Goal: Task Accomplishment & Management: Complete application form

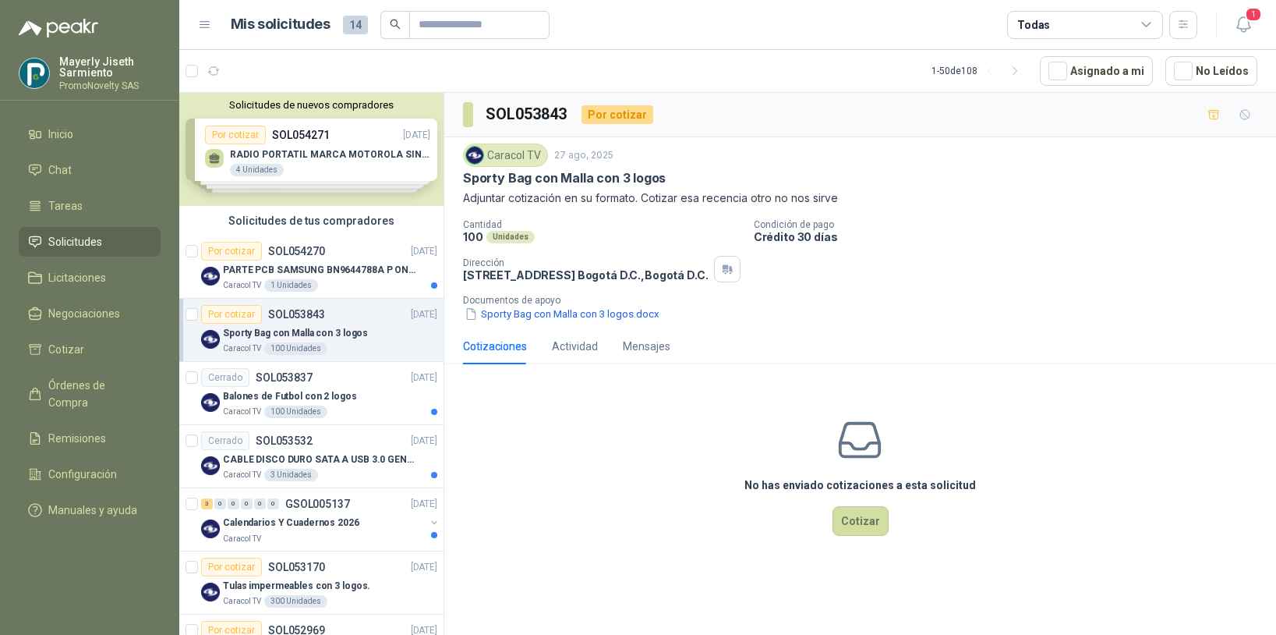
scroll to position [62, 0]
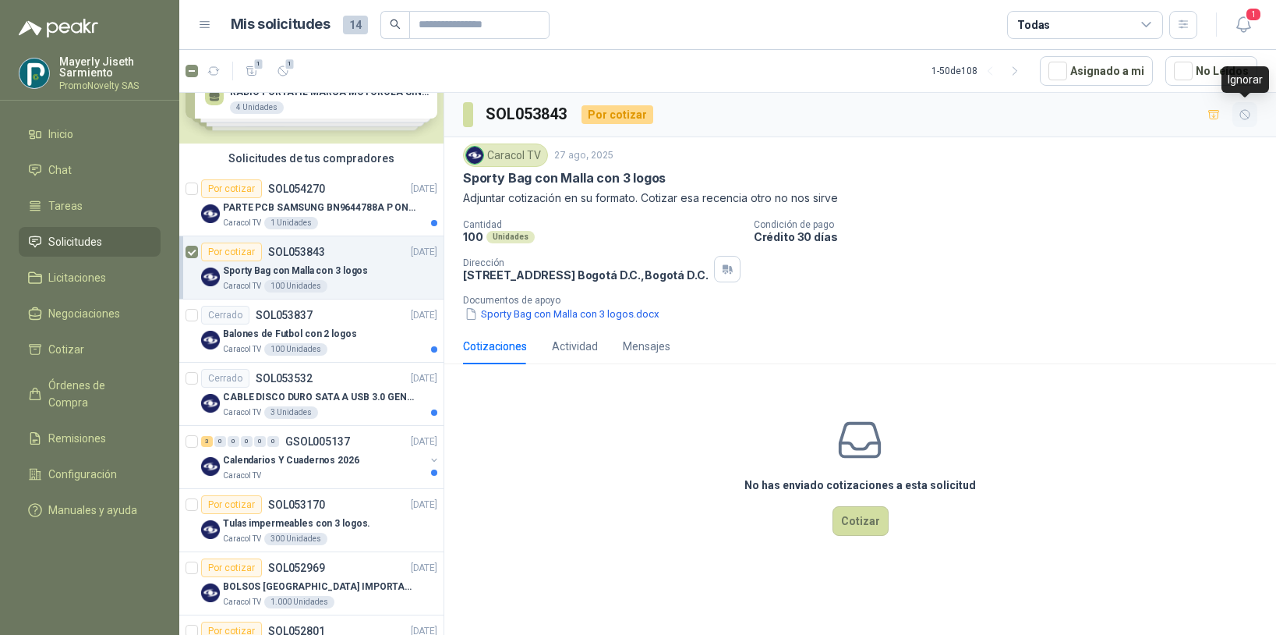
click at [1248, 116] on icon "button" at bounding box center [1245, 114] width 13 height 13
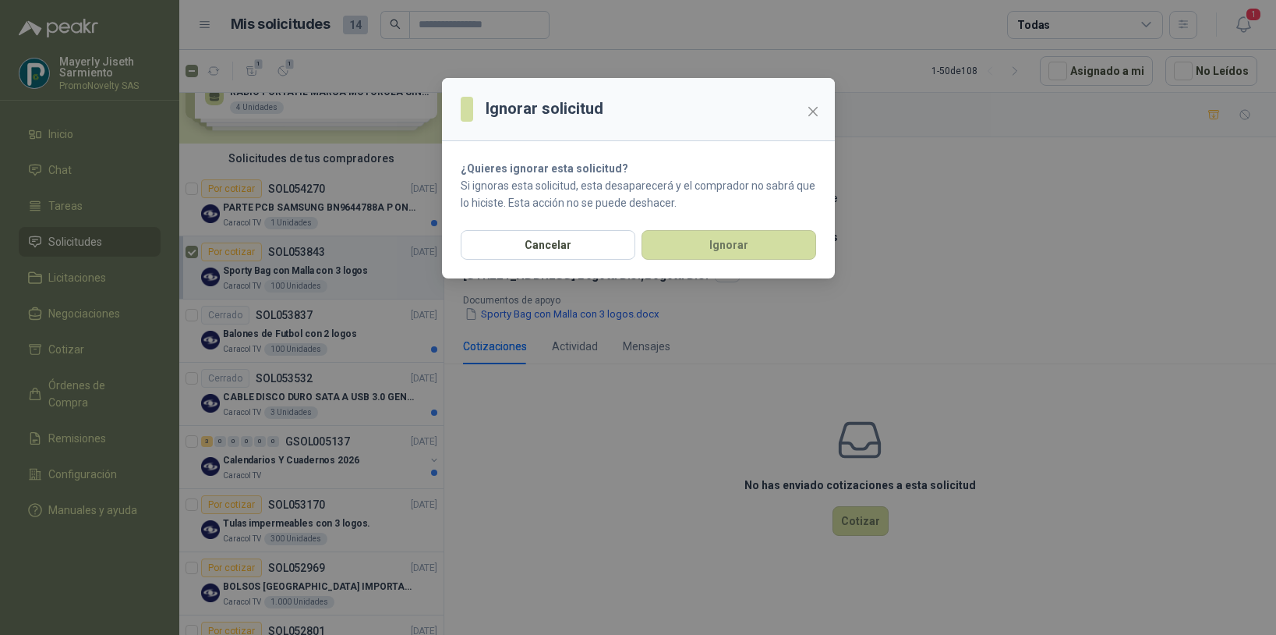
click at [1164, 198] on div "Ignorar solicitud ¿Quieres ignorar esta solicitud? Si ignoras esta solicitud, e…" at bounding box center [638, 317] width 1276 height 635
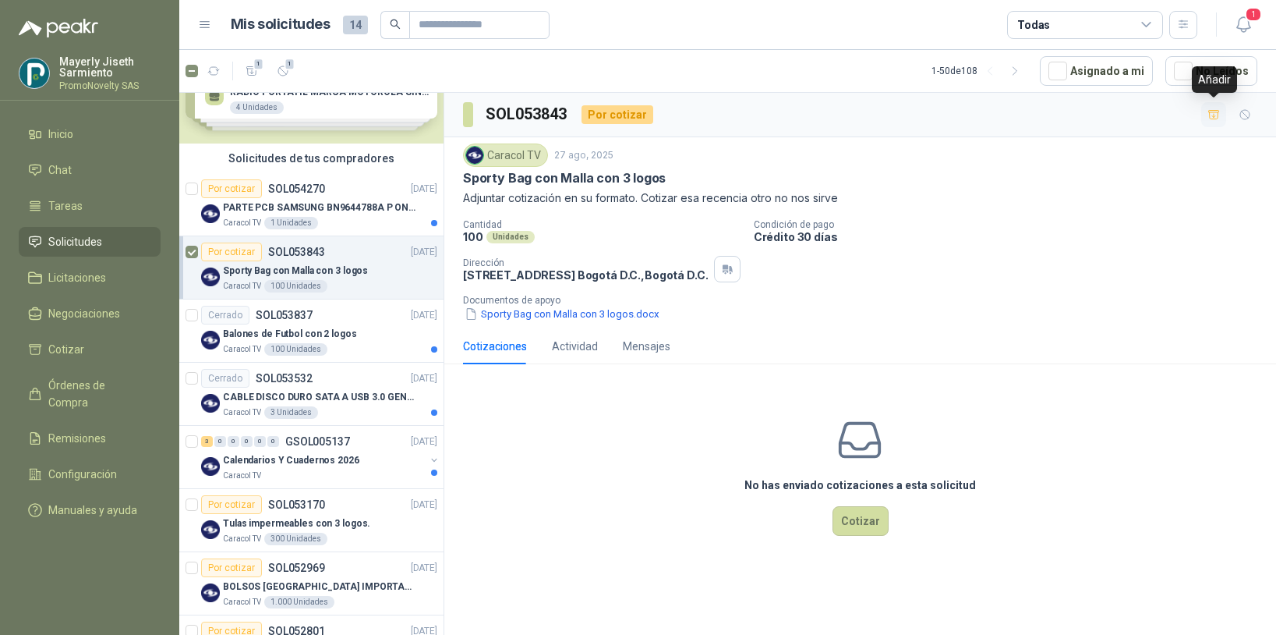
click at [1208, 109] on icon "button" at bounding box center [1214, 114] width 13 height 13
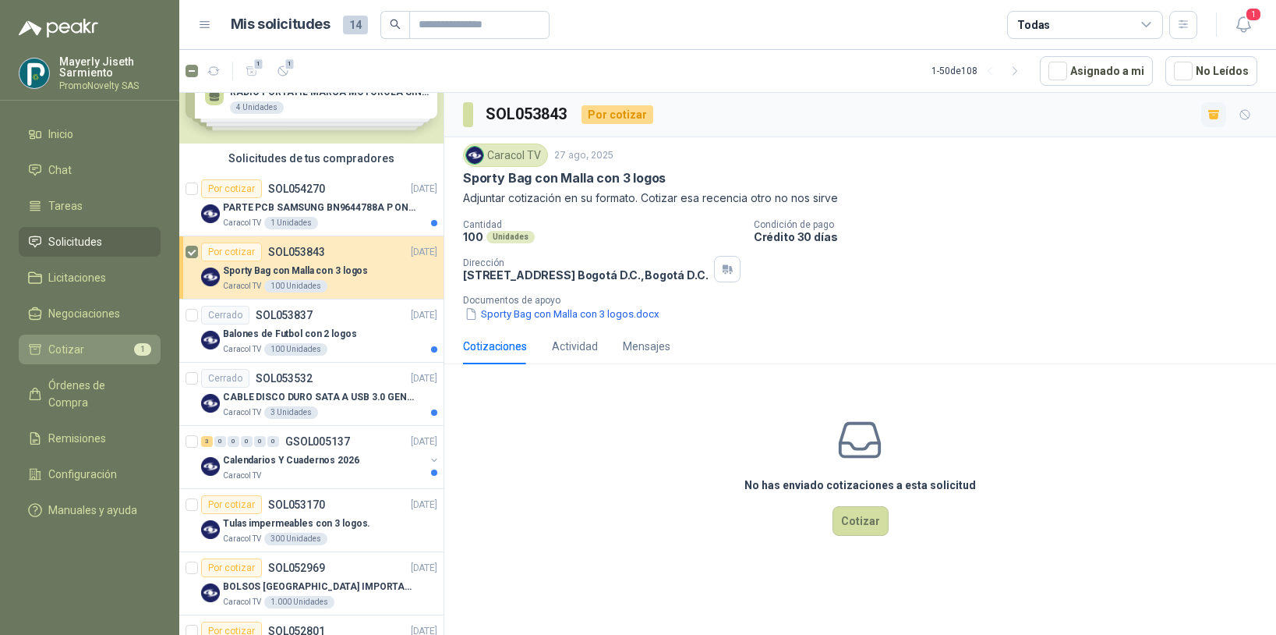
click at [117, 350] on li "Cotizar 1" at bounding box center [89, 349] width 123 height 17
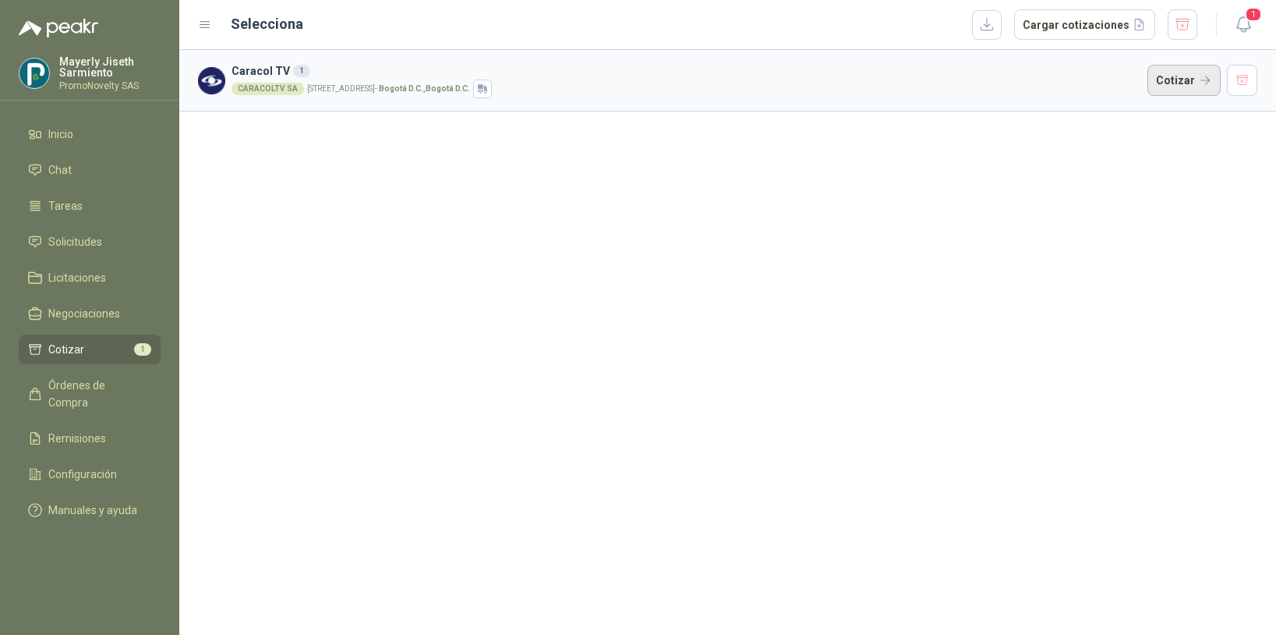
click at [1175, 85] on button "Cotizar" at bounding box center [1184, 80] width 73 height 31
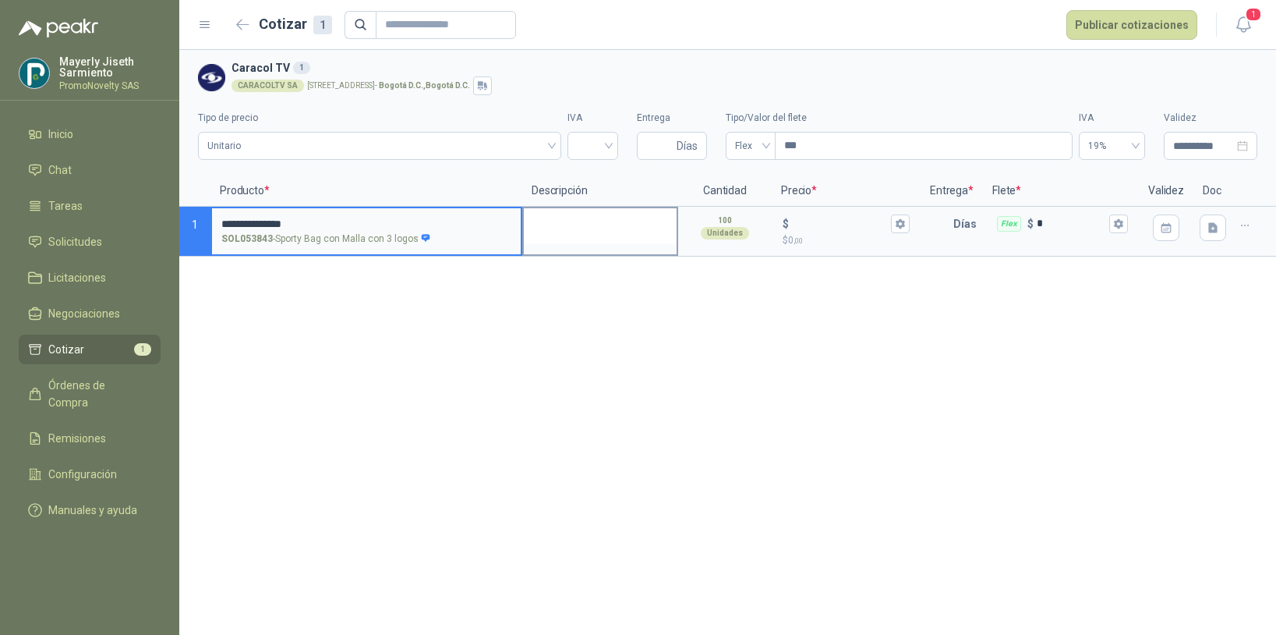
type input "**********"
click at [547, 211] on textarea at bounding box center [600, 226] width 153 height 36
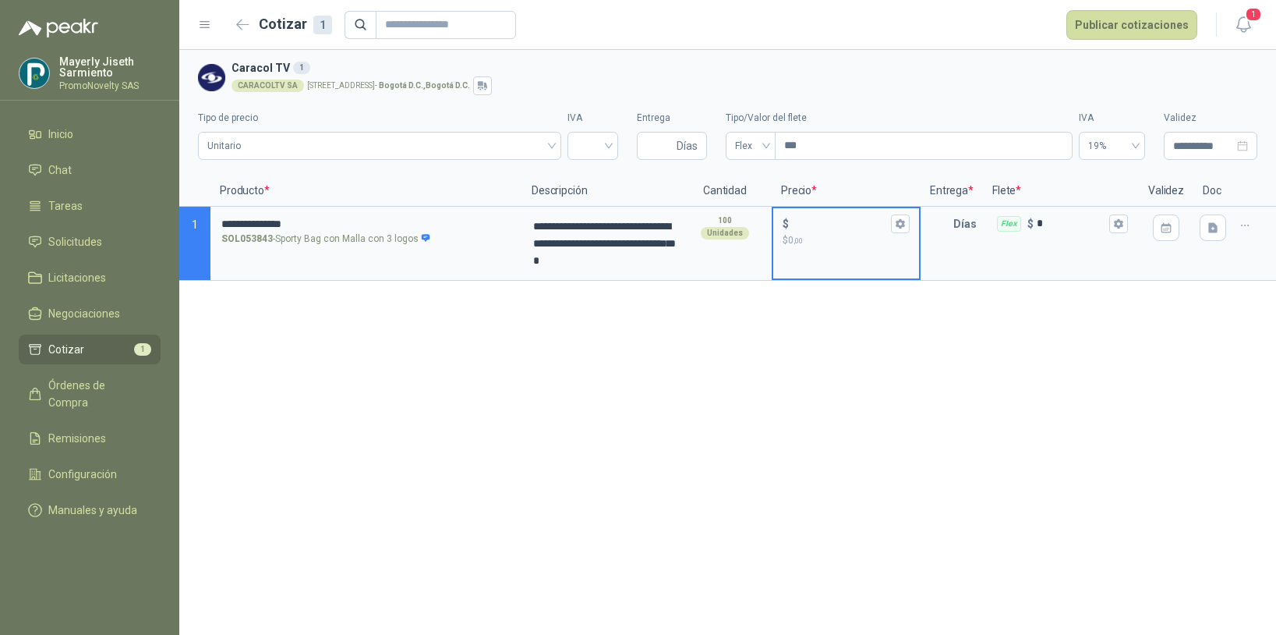
click at [815, 225] on input "$ $ 0 ,00" at bounding box center [840, 224] width 96 height 12
type input "******"
click at [933, 242] on div "Días" at bounding box center [952, 244] width 62 height 74
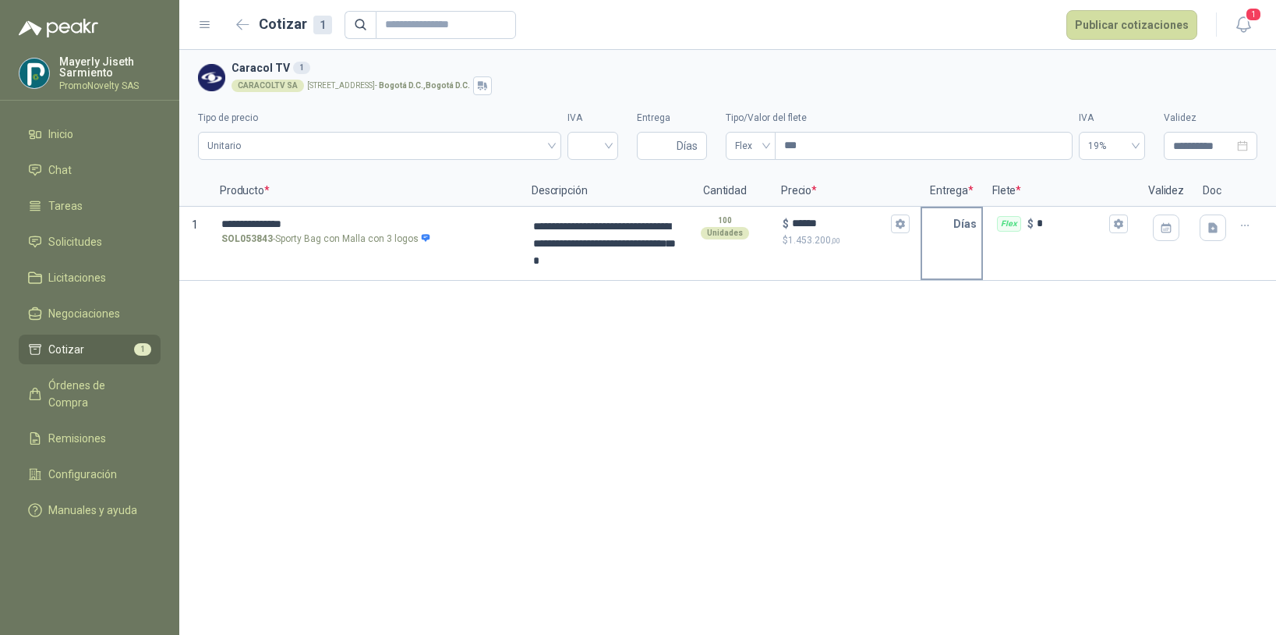
click at [933, 242] on div "Días" at bounding box center [952, 244] width 62 height 74
click at [954, 221] on p "Días" at bounding box center [969, 223] width 30 height 31
drag, startPoint x: 957, startPoint y: 218, endPoint x: 939, endPoint y: 221, distance: 18.2
click at [956, 219] on p "Días" at bounding box center [969, 223] width 30 height 31
click at [664, 150] on input "Entrega" at bounding box center [659, 146] width 27 height 27
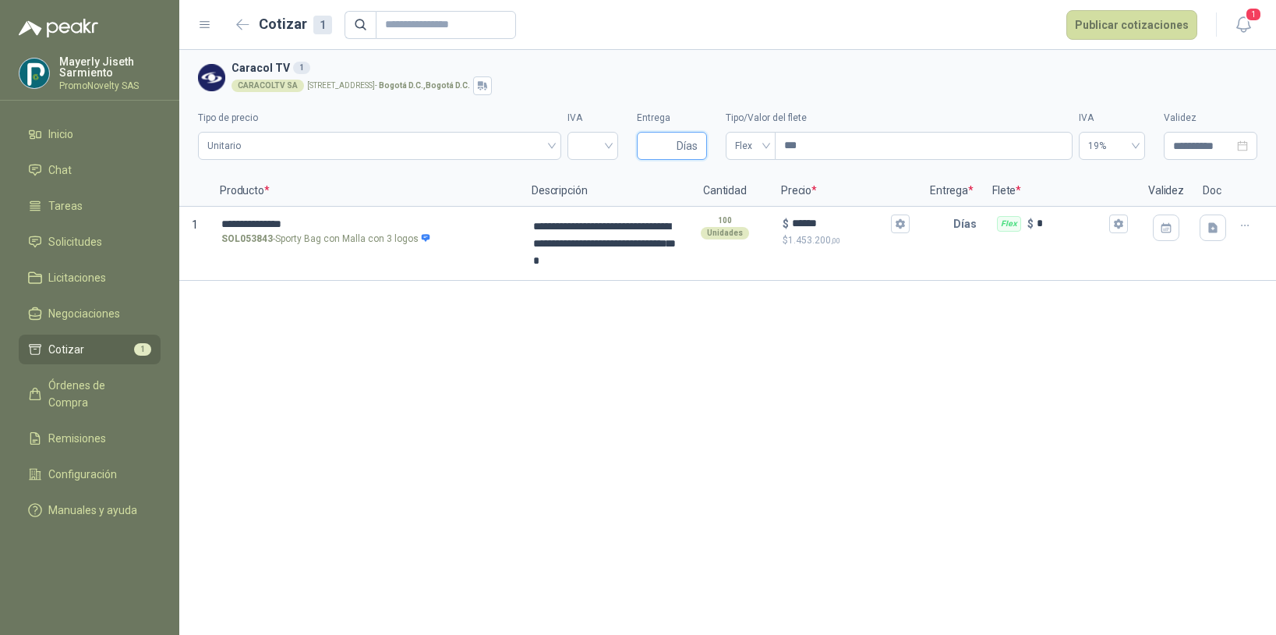
type input "*"
click at [522, 141] on span "Unitario" at bounding box center [379, 145] width 345 height 23
type input "*"
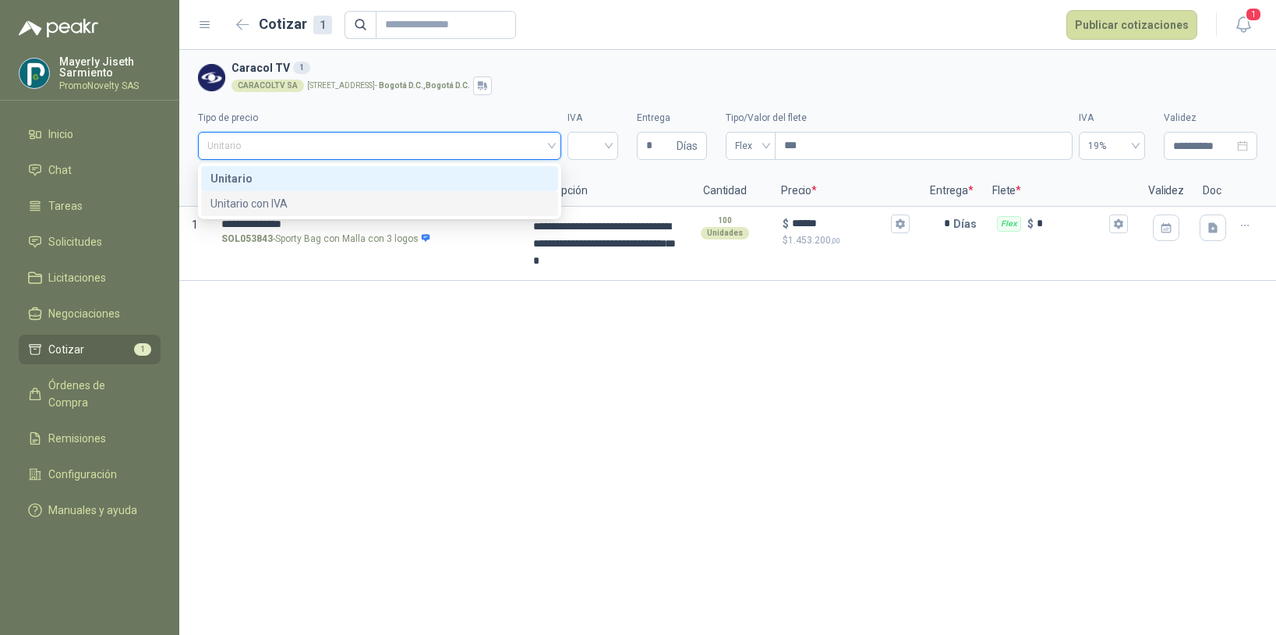
click at [388, 205] on div "Unitario con IVA" at bounding box center [380, 203] width 338 height 17
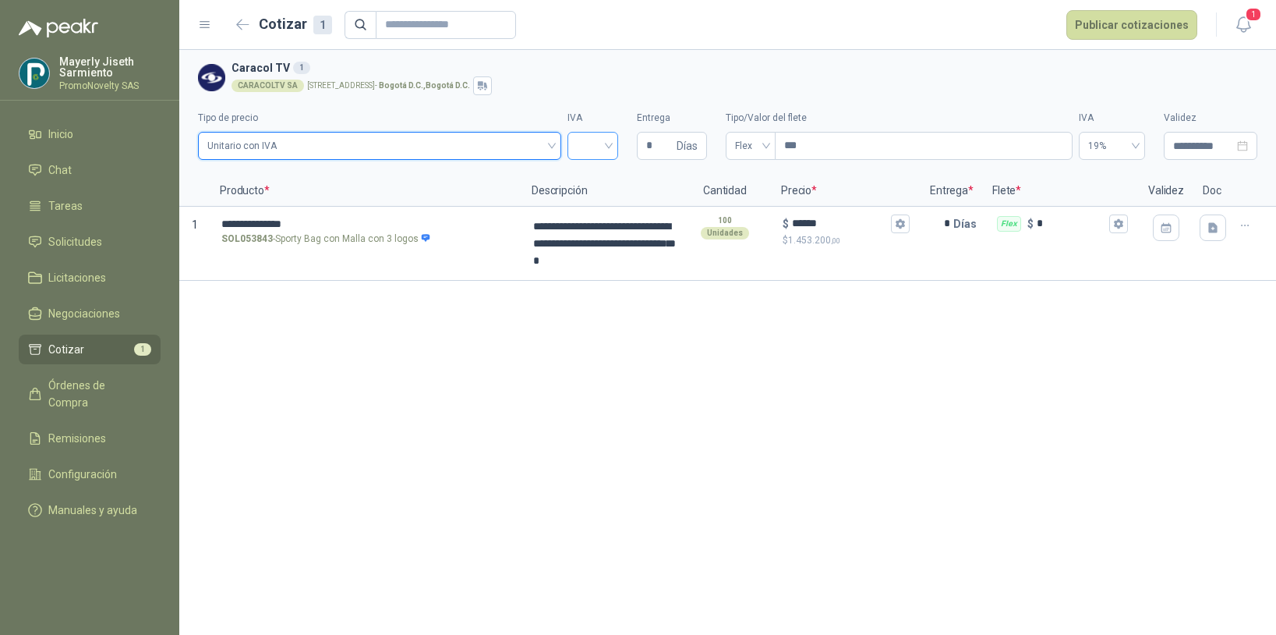
click at [597, 140] on input "search" at bounding box center [593, 144] width 32 height 23
click at [597, 175] on div "19%" at bounding box center [593, 178] width 26 height 17
click at [923, 143] on input "***" at bounding box center [924, 146] width 297 height 27
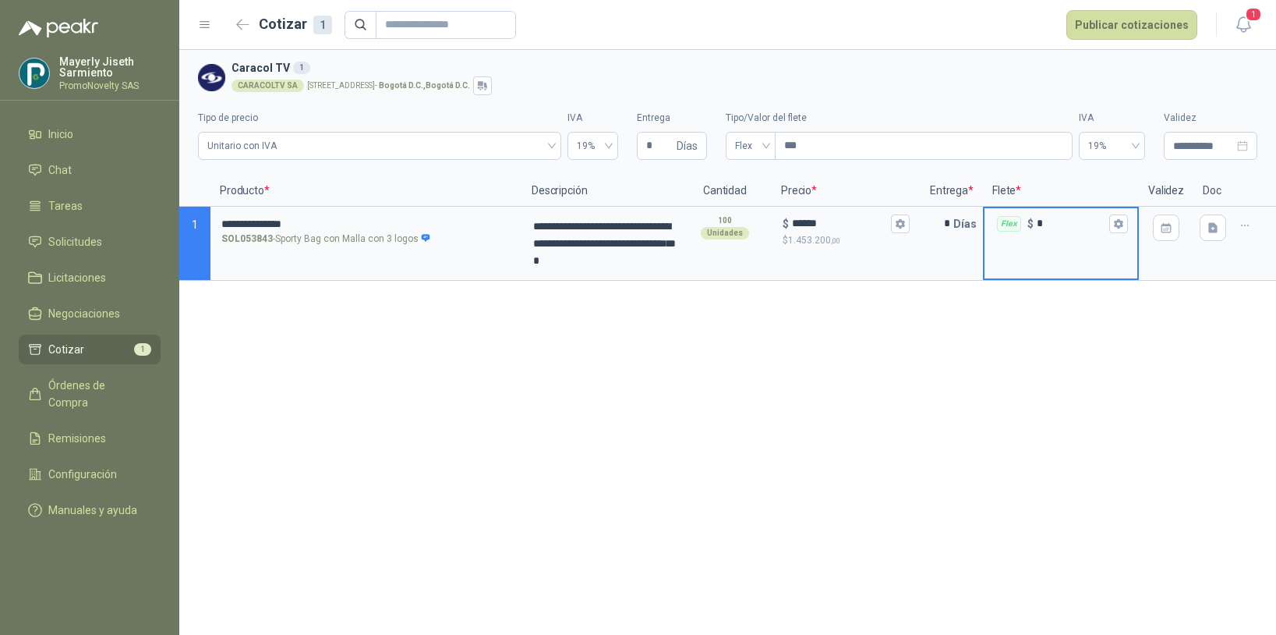
click at [1057, 228] on input "*" at bounding box center [1071, 224] width 69 height 12
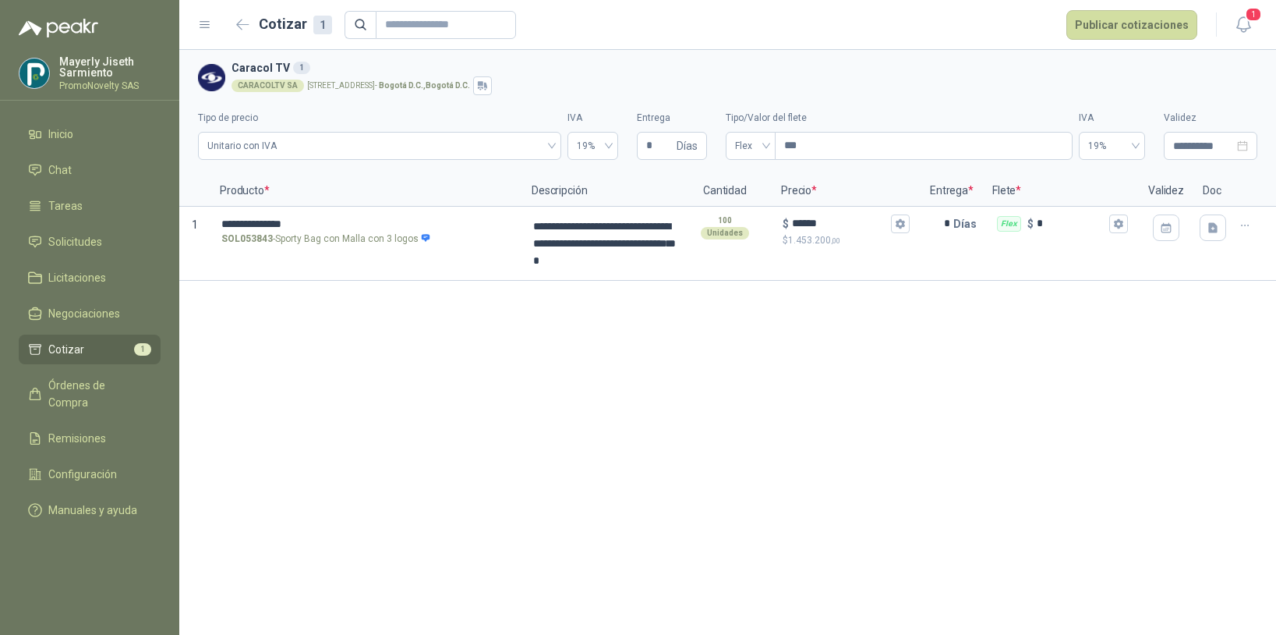
drag, startPoint x: 1067, startPoint y: 412, endPoint x: 1091, endPoint y: 398, distance: 27.3
click at [1068, 412] on div "**********" at bounding box center [727, 342] width 1097 height 585
click at [1212, 233] on icon "button" at bounding box center [1213, 227] width 13 height 13
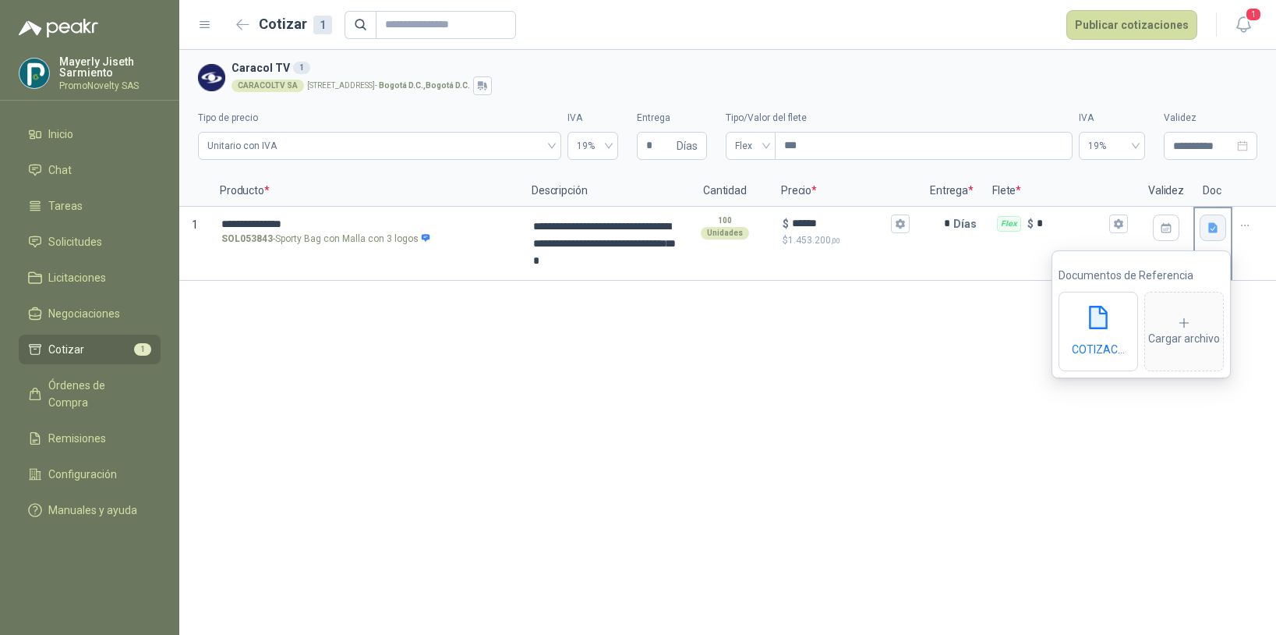
click at [1091, 472] on div "**********" at bounding box center [727, 342] width 1097 height 585
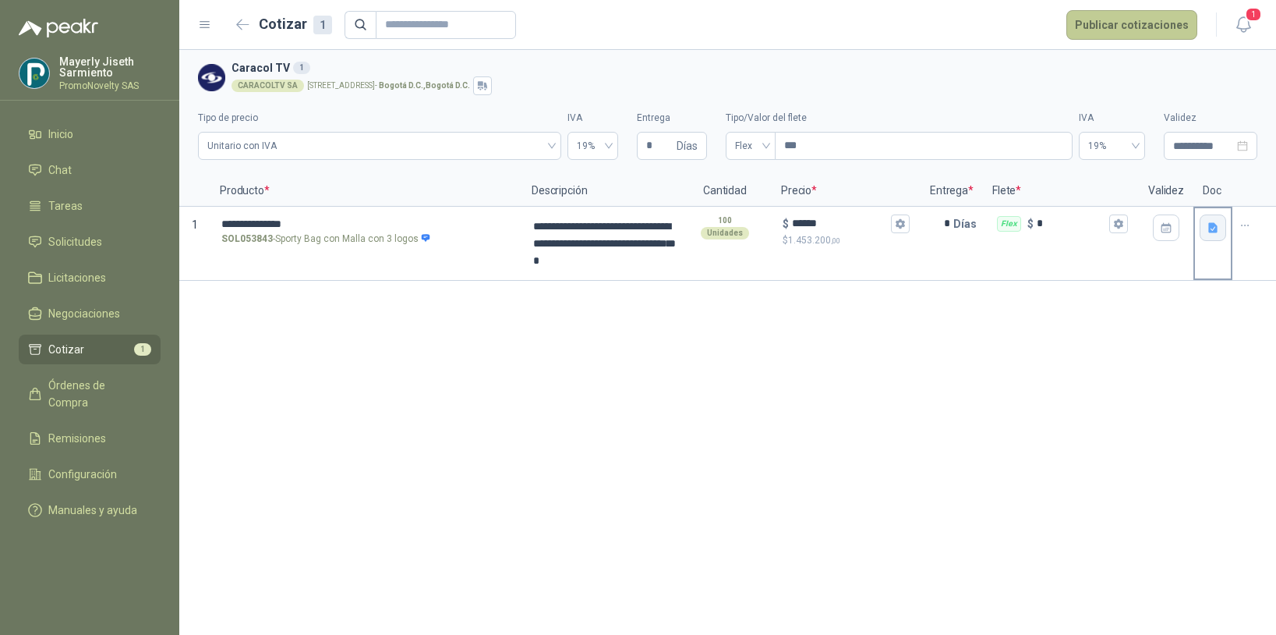
click at [1108, 37] on button "Publicar cotizaciones" at bounding box center [1132, 25] width 131 height 30
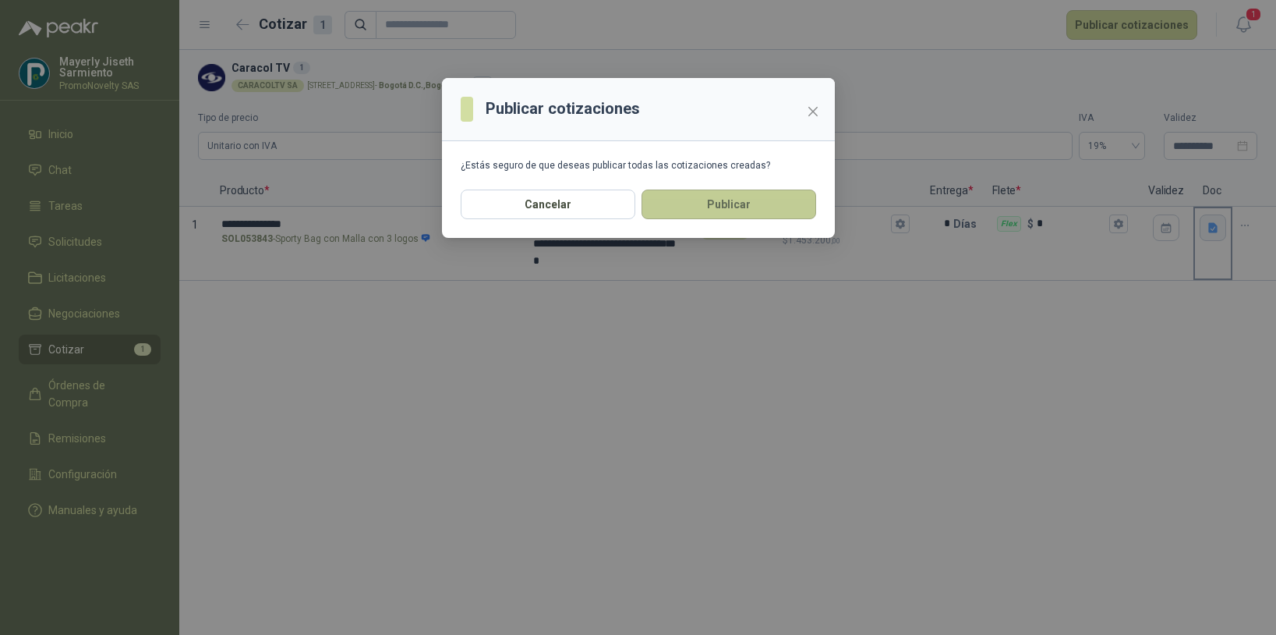
click at [746, 208] on button "Publicar" at bounding box center [729, 204] width 175 height 30
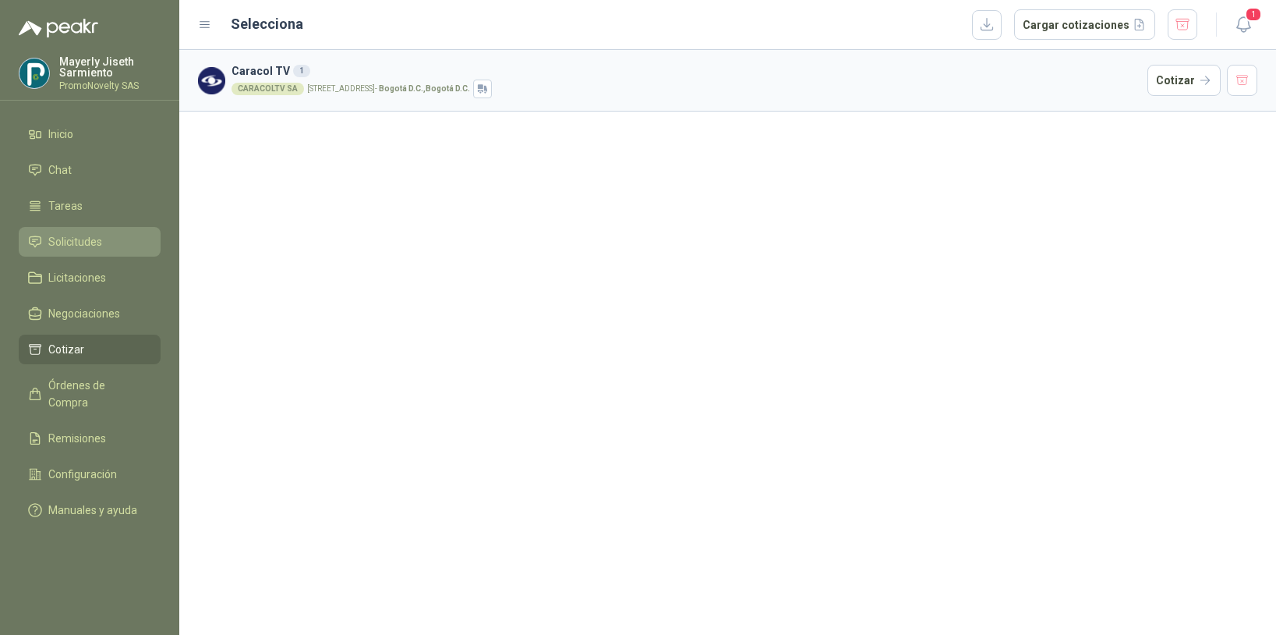
click at [90, 245] on span "Solicitudes" at bounding box center [75, 241] width 54 height 17
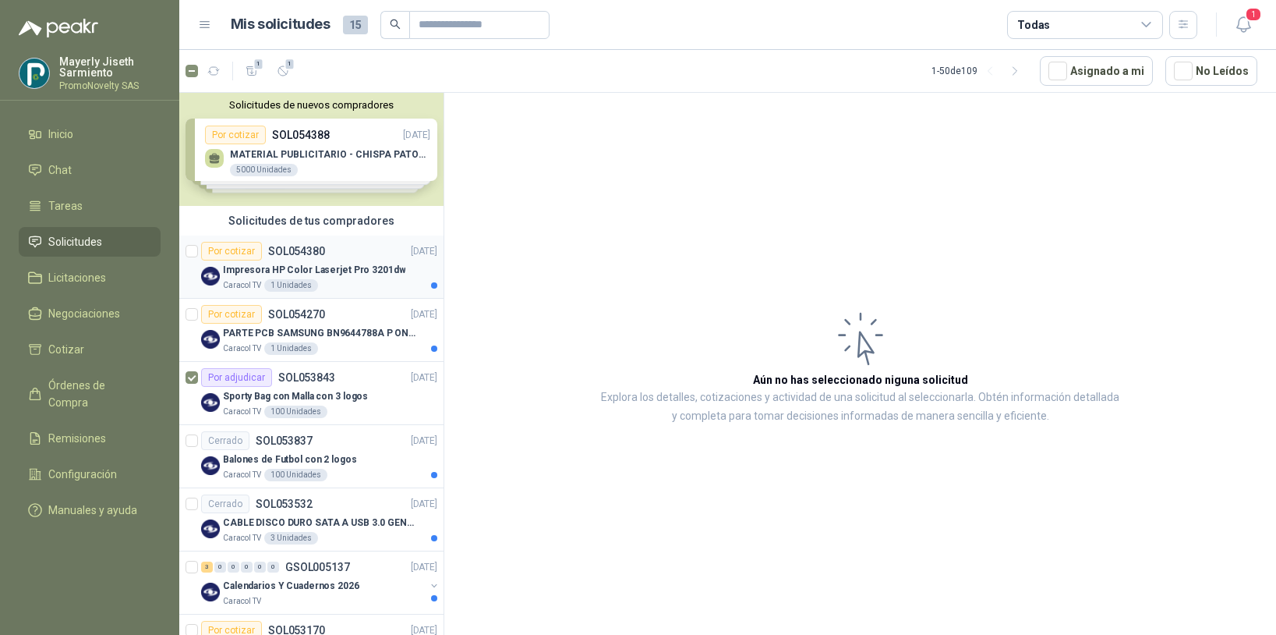
click at [375, 243] on div "Por cotizar SOL054380 [DATE]" at bounding box center [319, 251] width 236 height 19
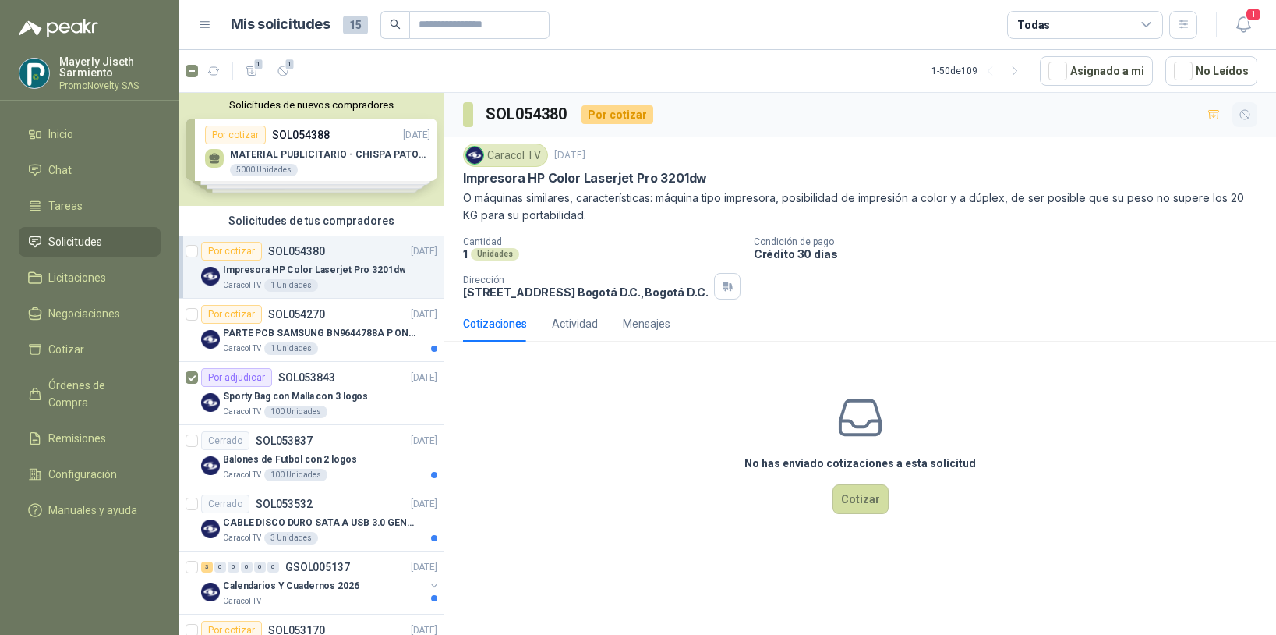
click at [1239, 114] on icon "button" at bounding box center [1245, 114] width 13 height 13
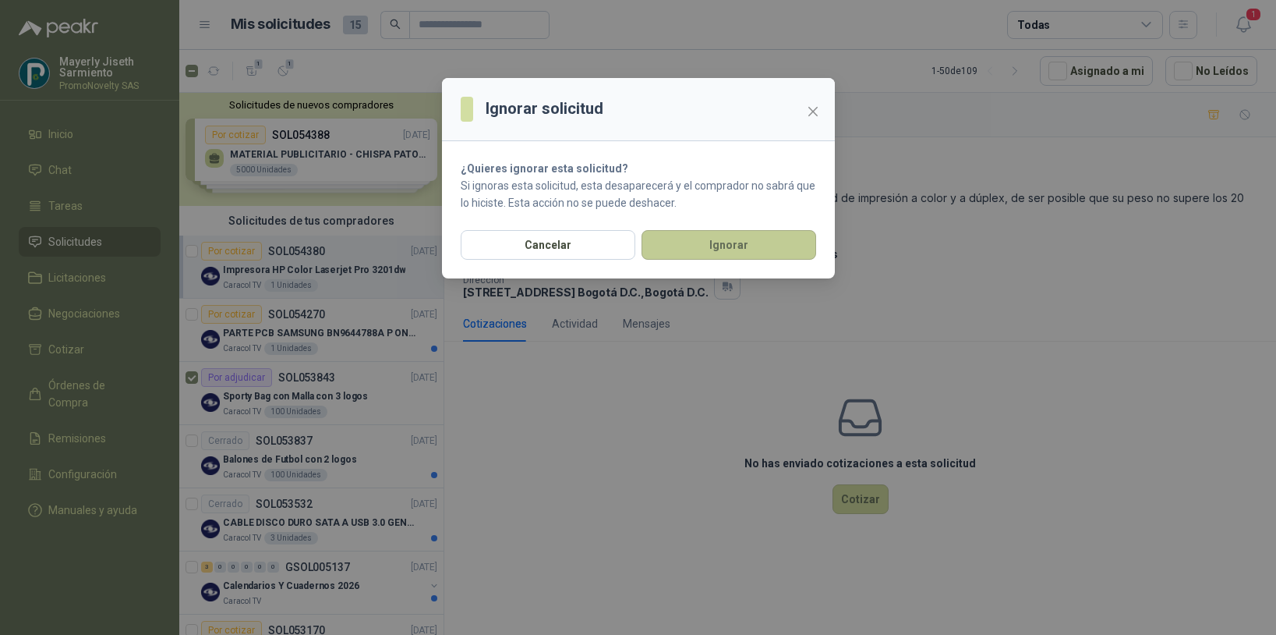
click at [693, 230] on button "Ignorar" at bounding box center [729, 245] width 175 height 30
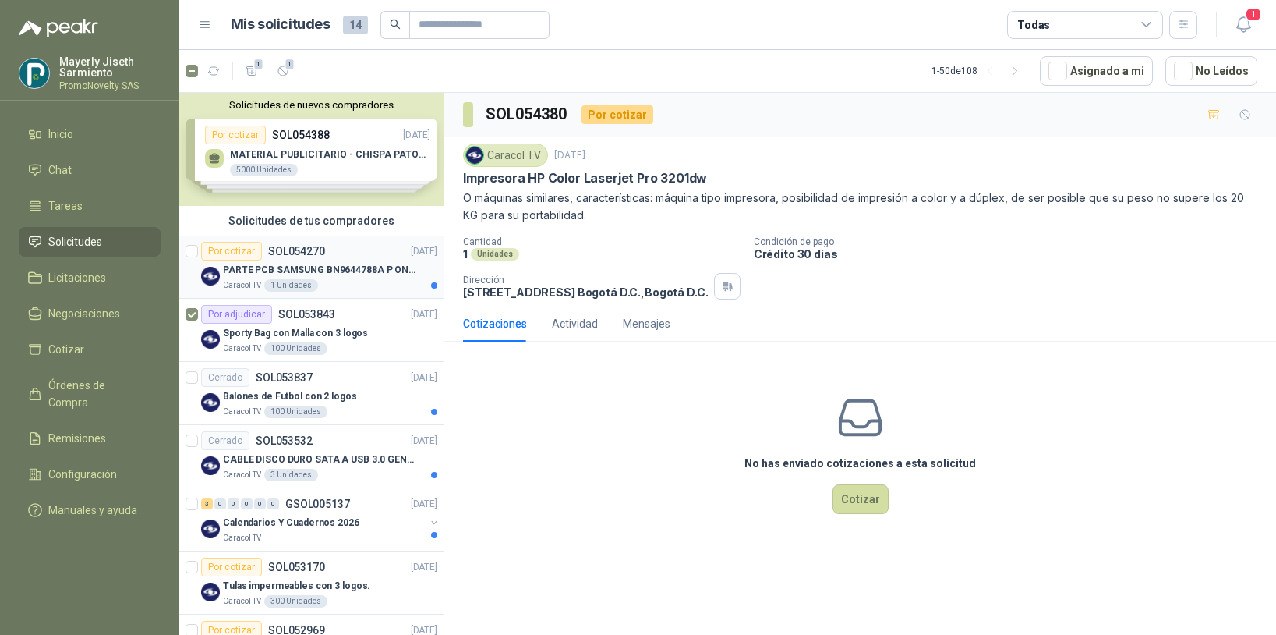
click at [345, 265] on p "PARTE PCB SAMSUNG BN9644788A P ONECONNE" at bounding box center [320, 270] width 194 height 15
click at [382, 267] on p "PARTE PCB SAMSUNG BN9644788A P ONECONNE" at bounding box center [320, 270] width 194 height 15
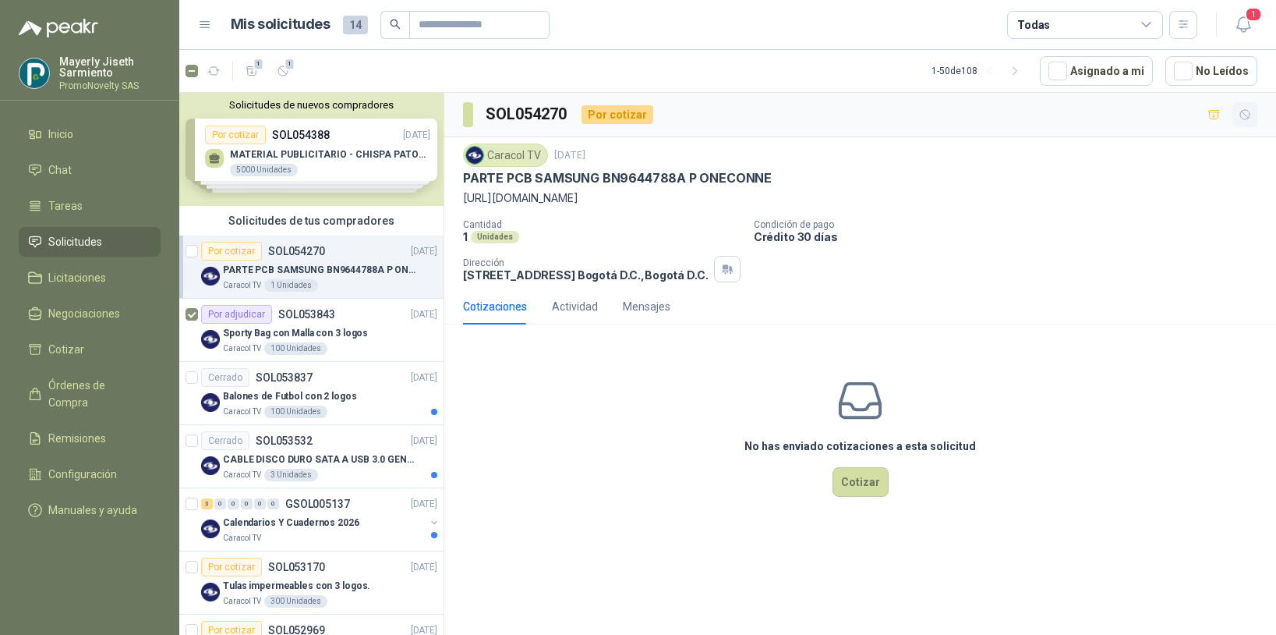
click at [1251, 104] on button "button" at bounding box center [1245, 114] width 25 height 25
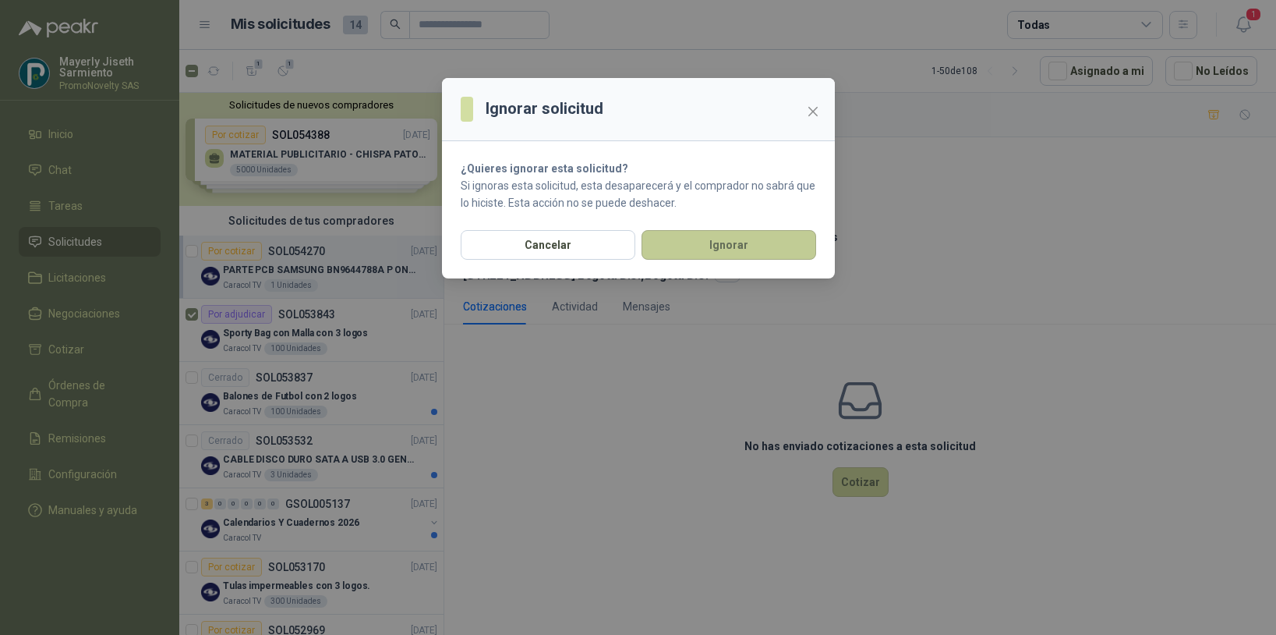
click at [710, 250] on button "Ignorar" at bounding box center [729, 245] width 175 height 30
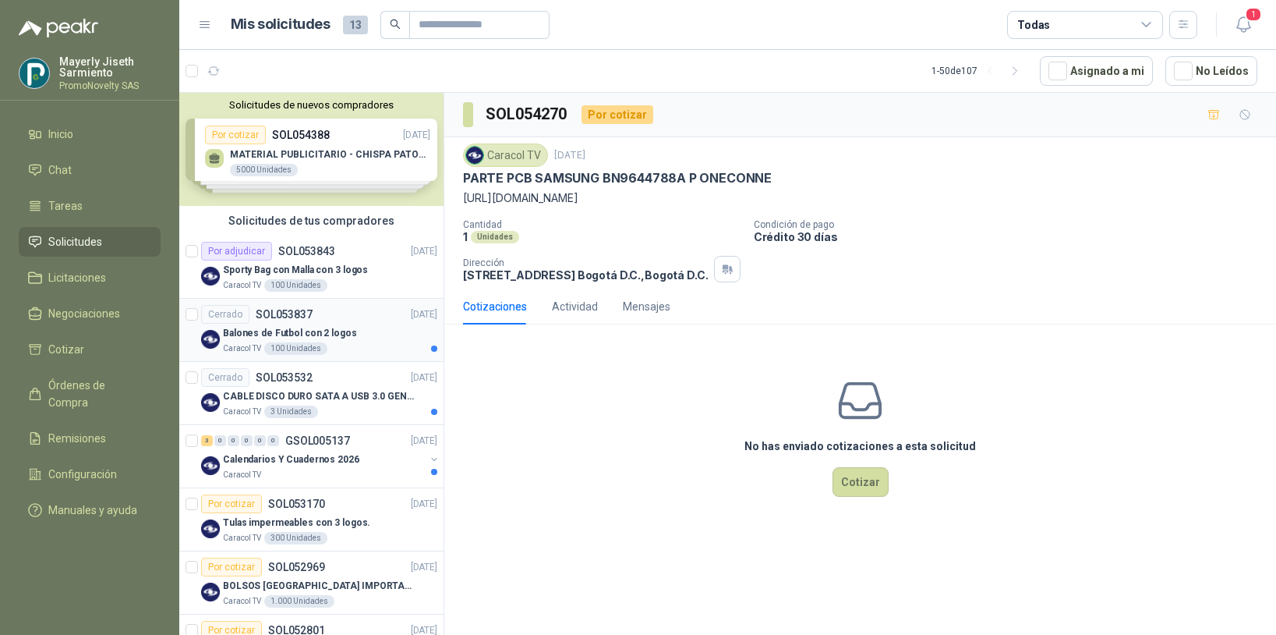
click at [367, 335] on div "Balones de Futbol con 2 logos" at bounding box center [330, 333] width 214 height 19
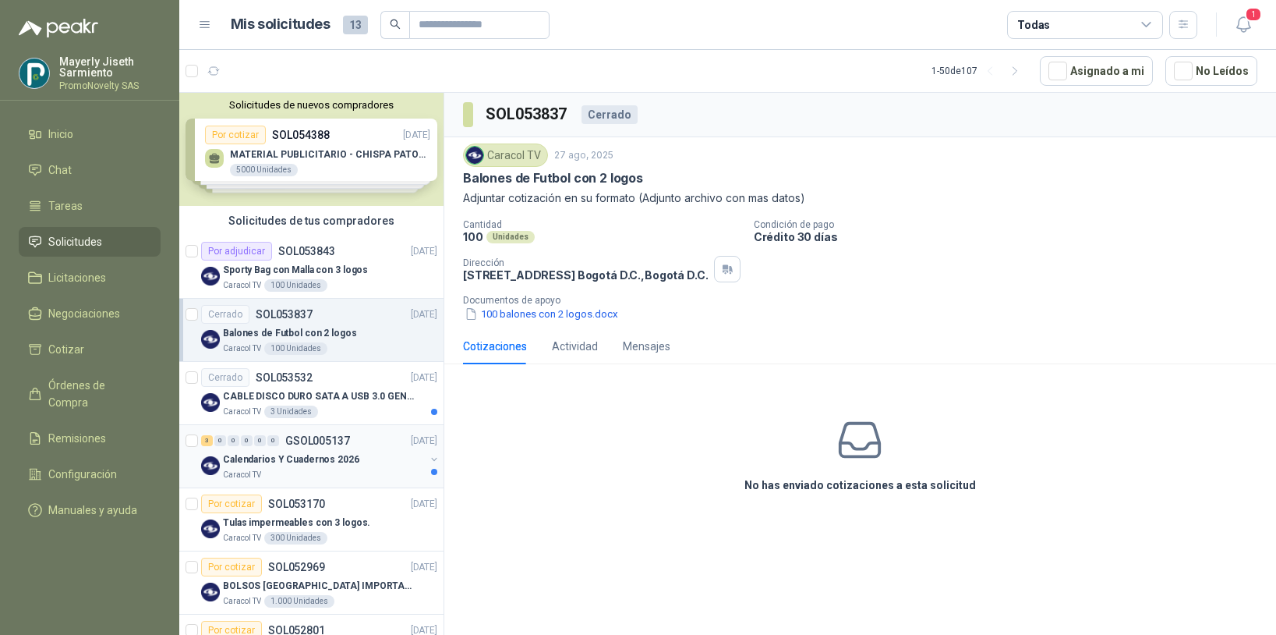
click at [288, 462] on p "Calendarios Y Cuadernos 2026" at bounding box center [291, 459] width 136 height 15
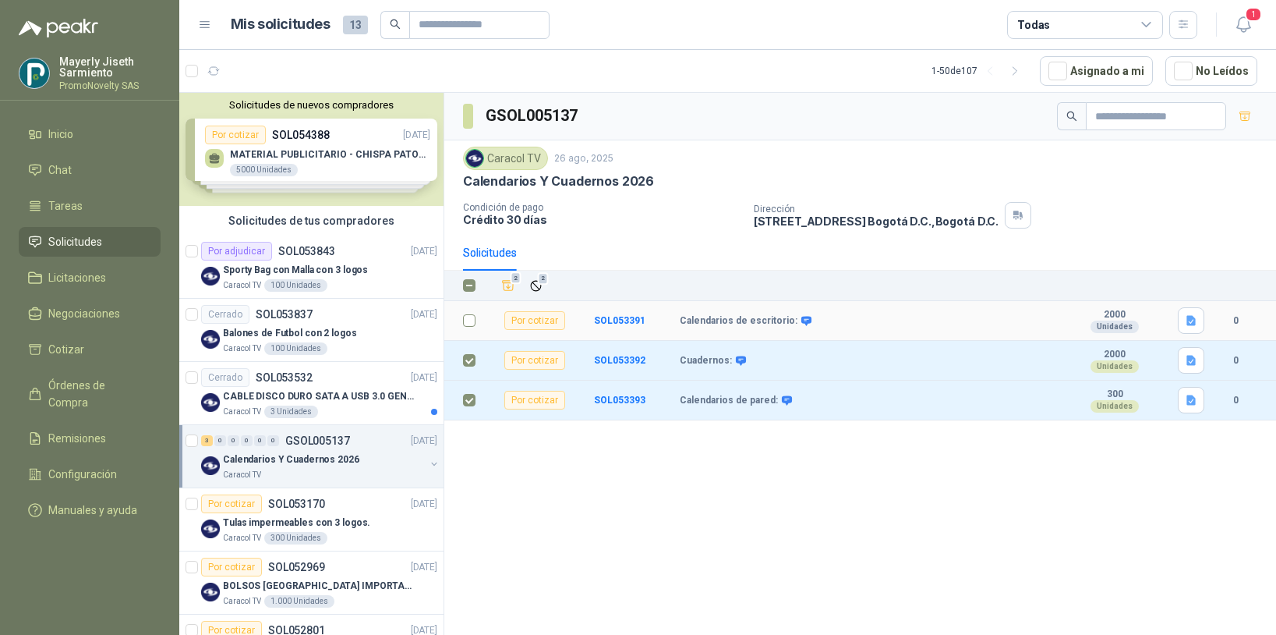
click at [458, 307] on td at bounding box center [464, 321] width 41 height 40
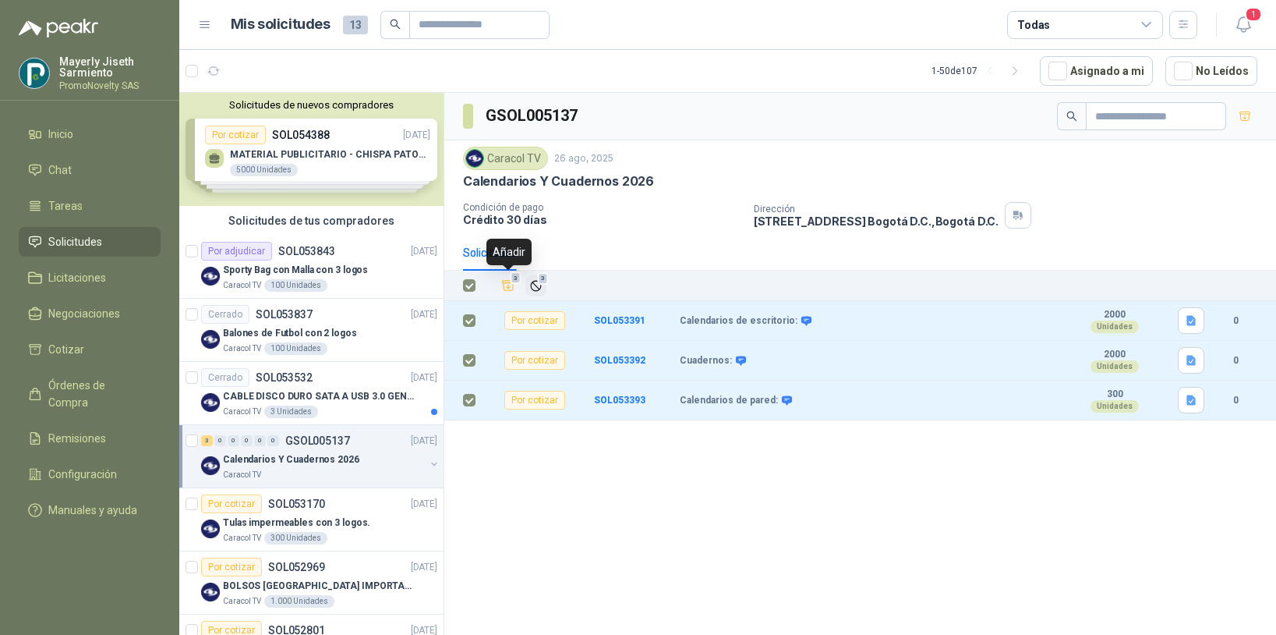
click at [533, 282] on icon "Ignorar" at bounding box center [535, 285] width 9 height 9
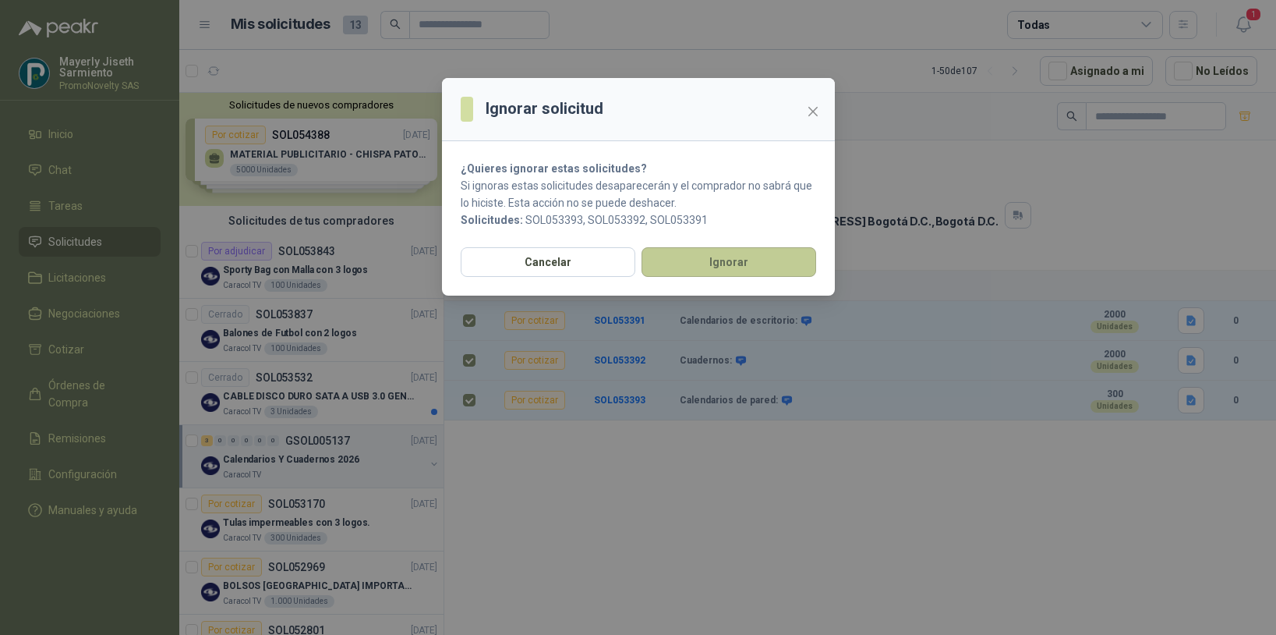
click at [699, 267] on button "Ignorar" at bounding box center [729, 262] width 175 height 30
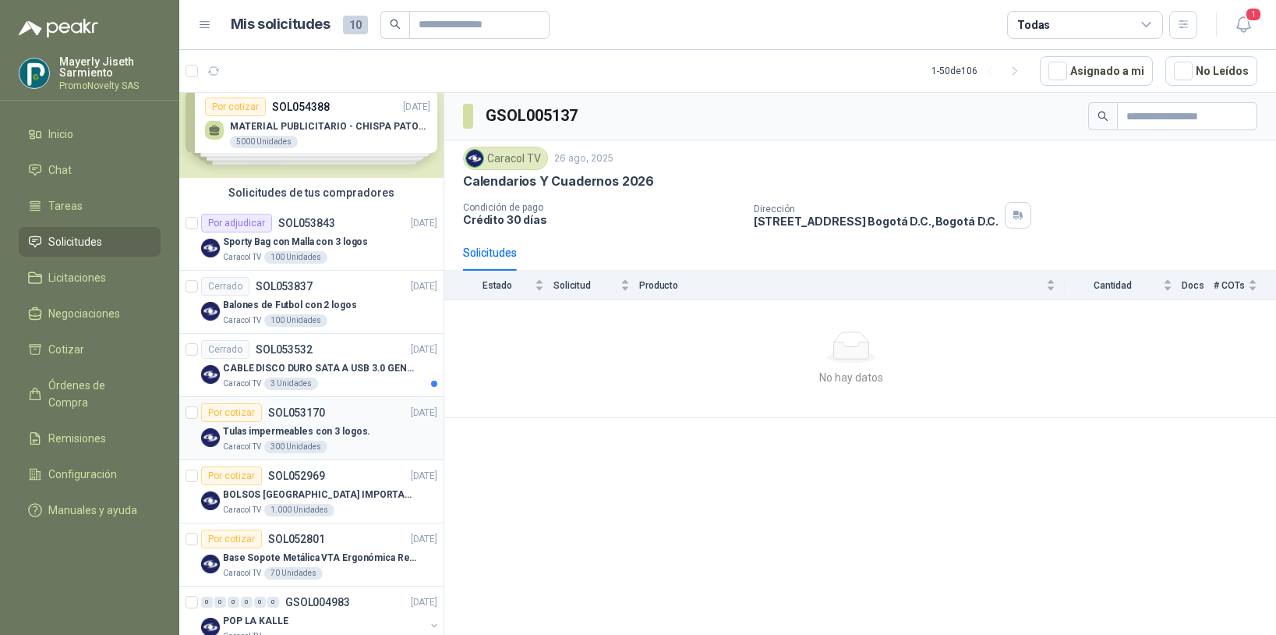
scroll to position [37, 0]
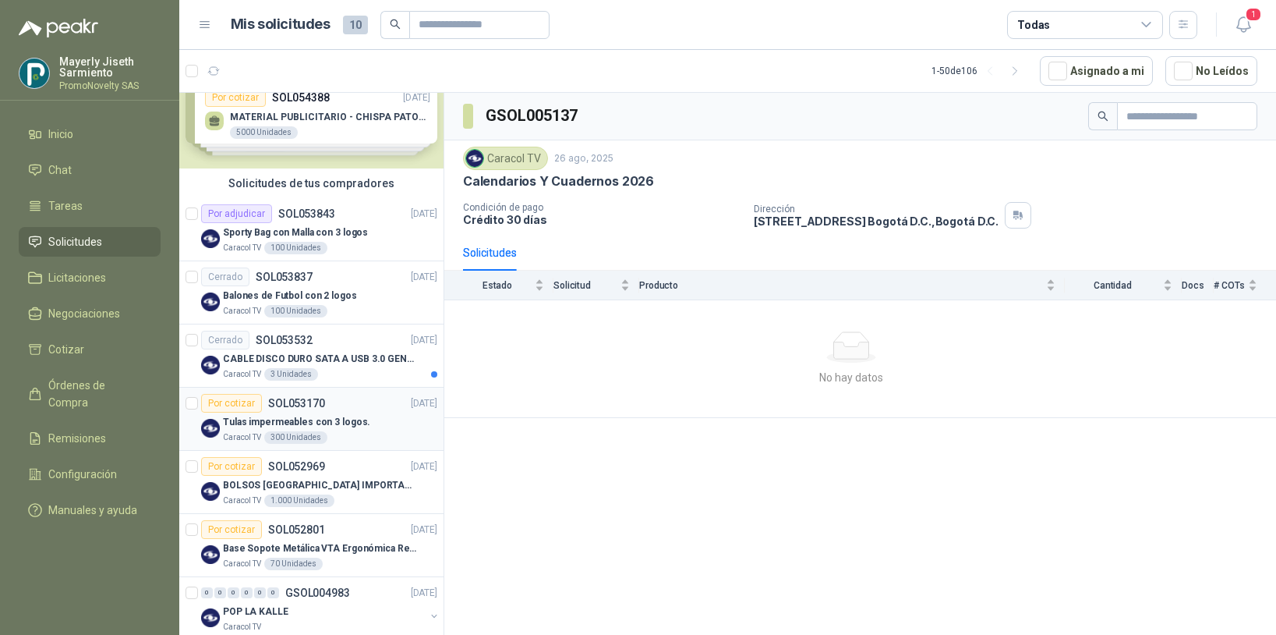
click at [285, 415] on p "Tulas impermeables con 3 logos." at bounding box center [296, 422] width 147 height 15
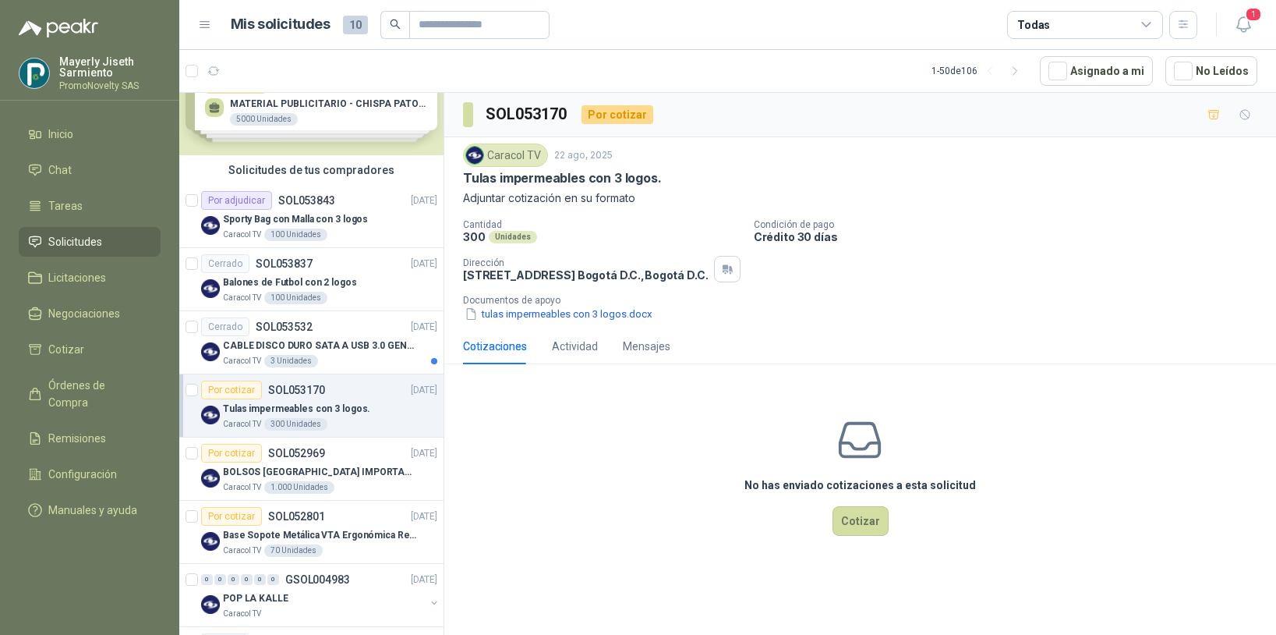
scroll to position [100, 0]
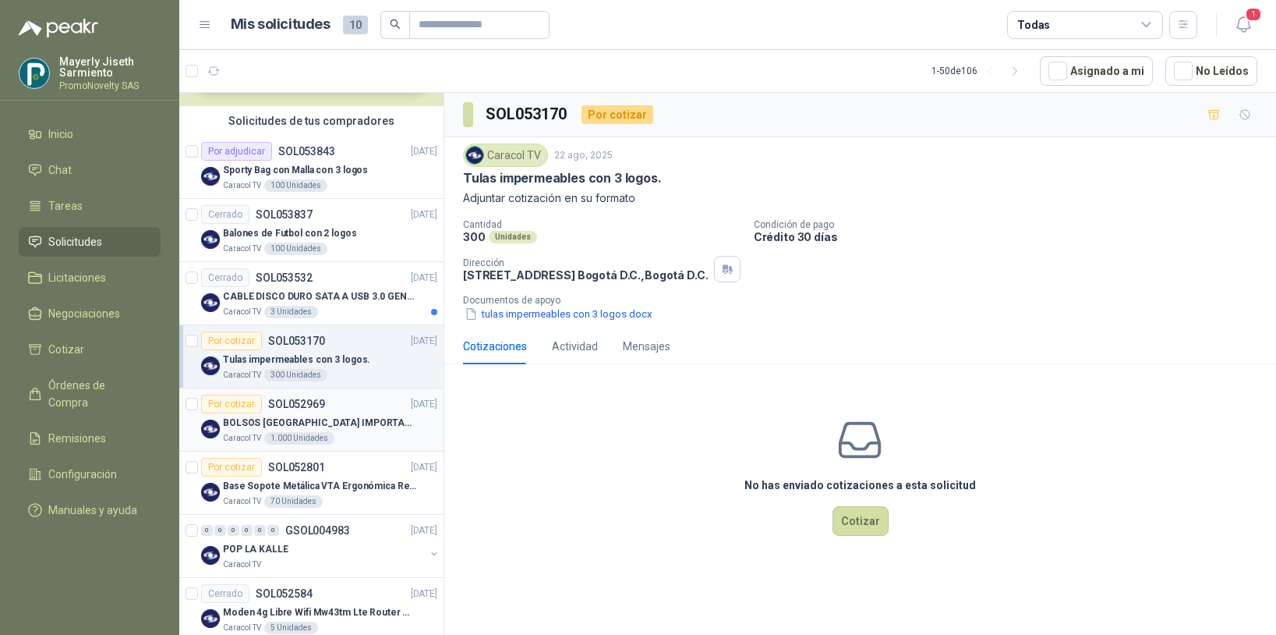
click at [291, 425] on p "BOLSOS [GEOGRAPHIC_DATA] IMPORTADO [GEOGRAPHIC_DATA]-397-1" at bounding box center [320, 423] width 194 height 15
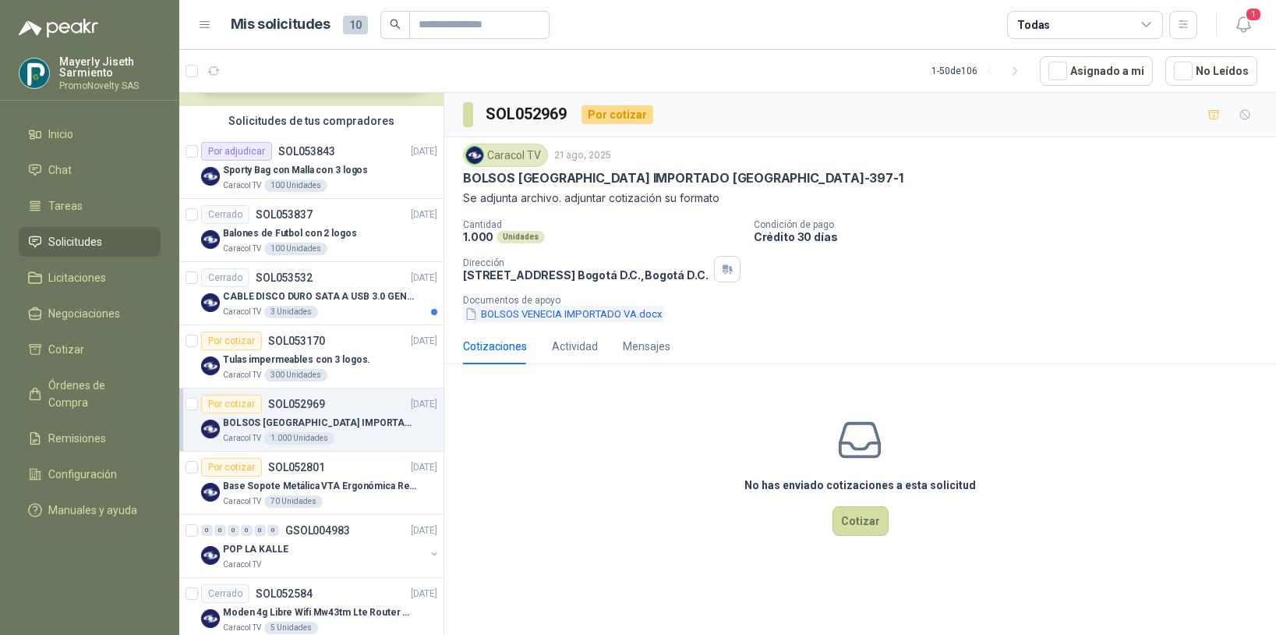
click at [564, 310] on button "BOLSOS VENECIA IMPORTADO VA.docx" at bounding box center [563, 314] width 201 height 16
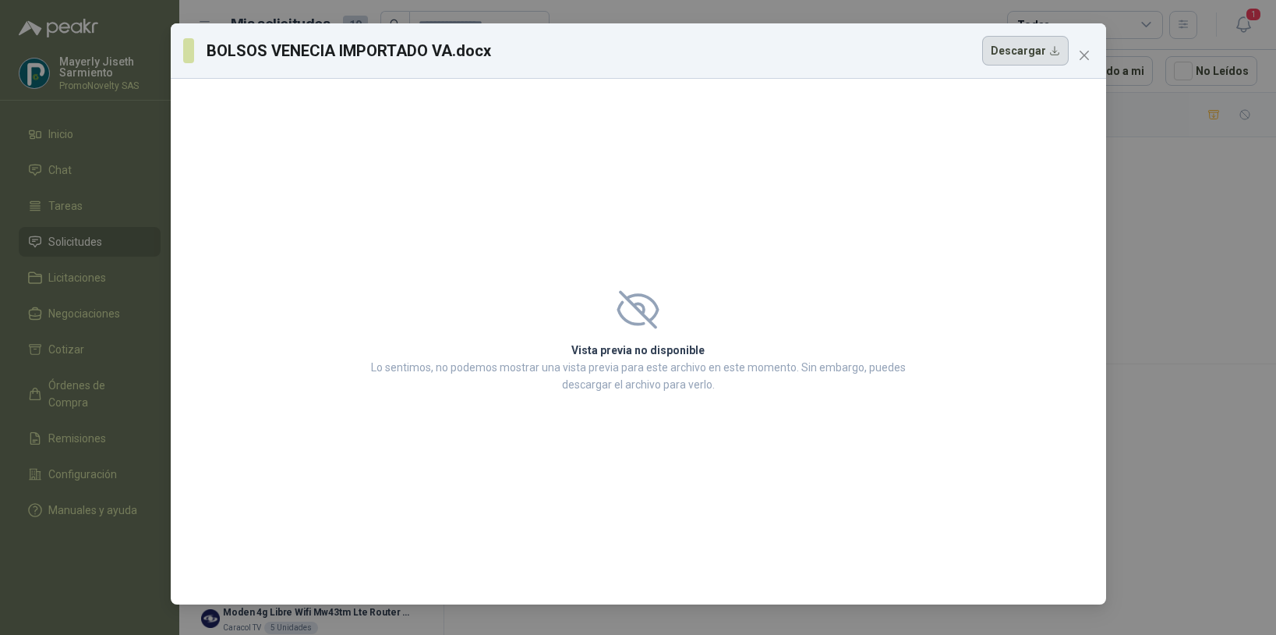
click at [1017, 55] on button "Descargar" at bounding box center [1025, 51] width 87 height 30
click at [1085, 61] on icon "close" at bounding box center [1084, 55] width 12 height 12
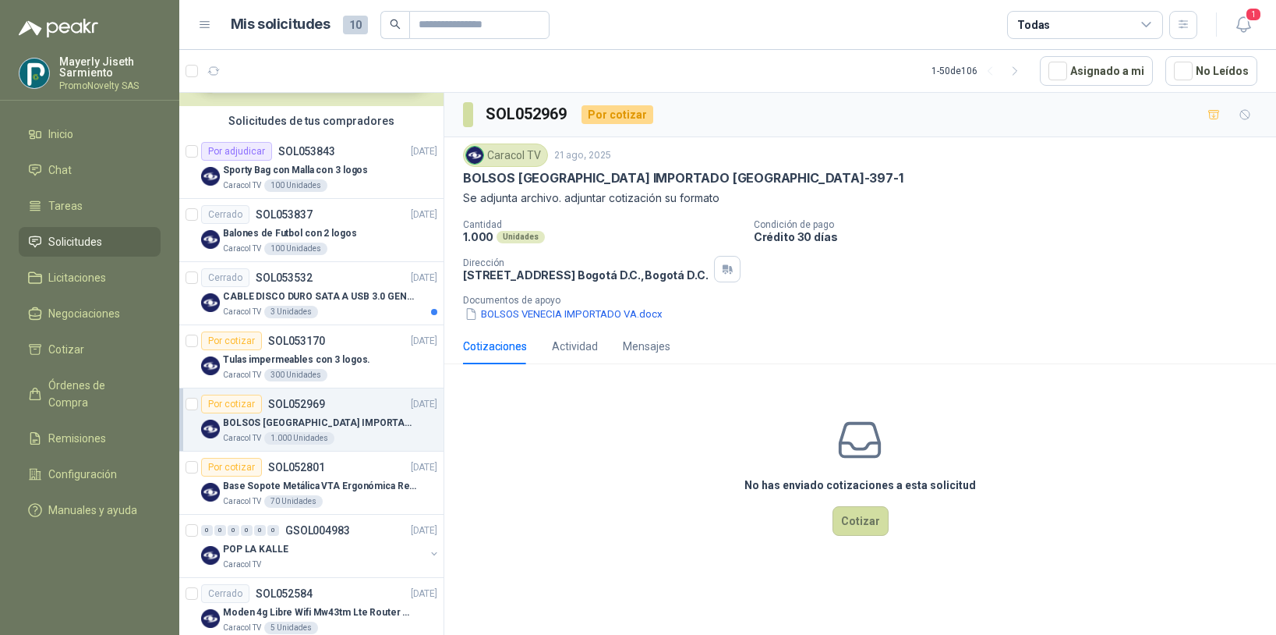
scroll to position [97, 0]
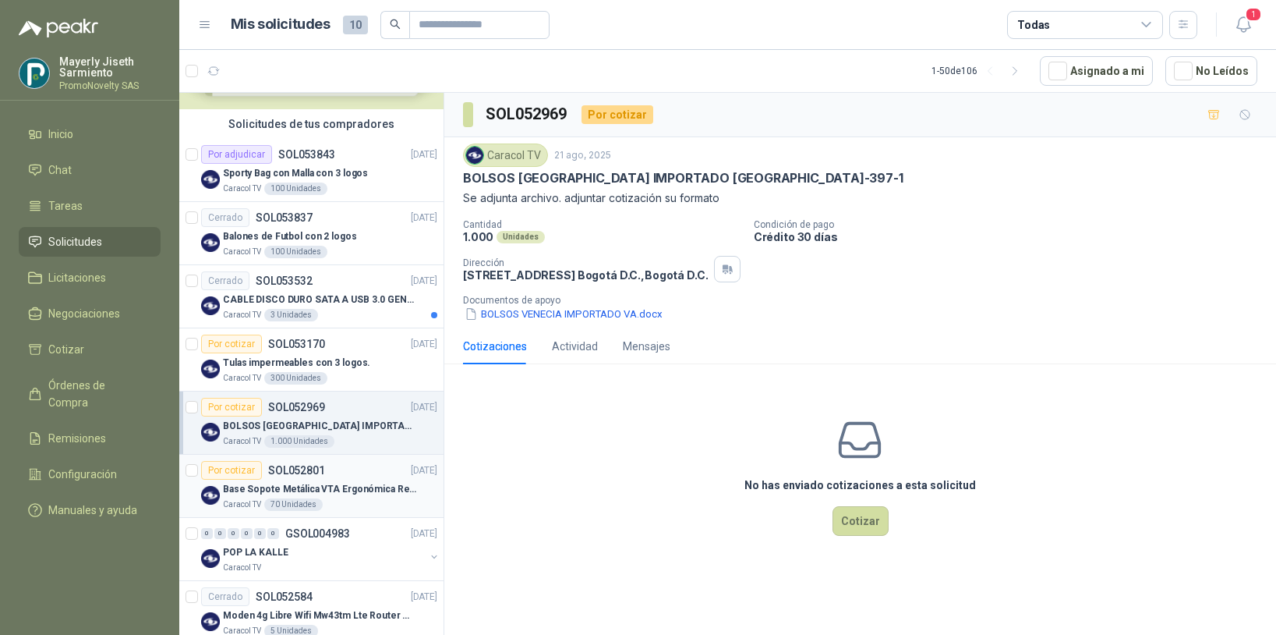
click at [349, 473] on div "Por cotizar SOL052801 [DATE]" at bounding box center [319, 470] width 236 height 19
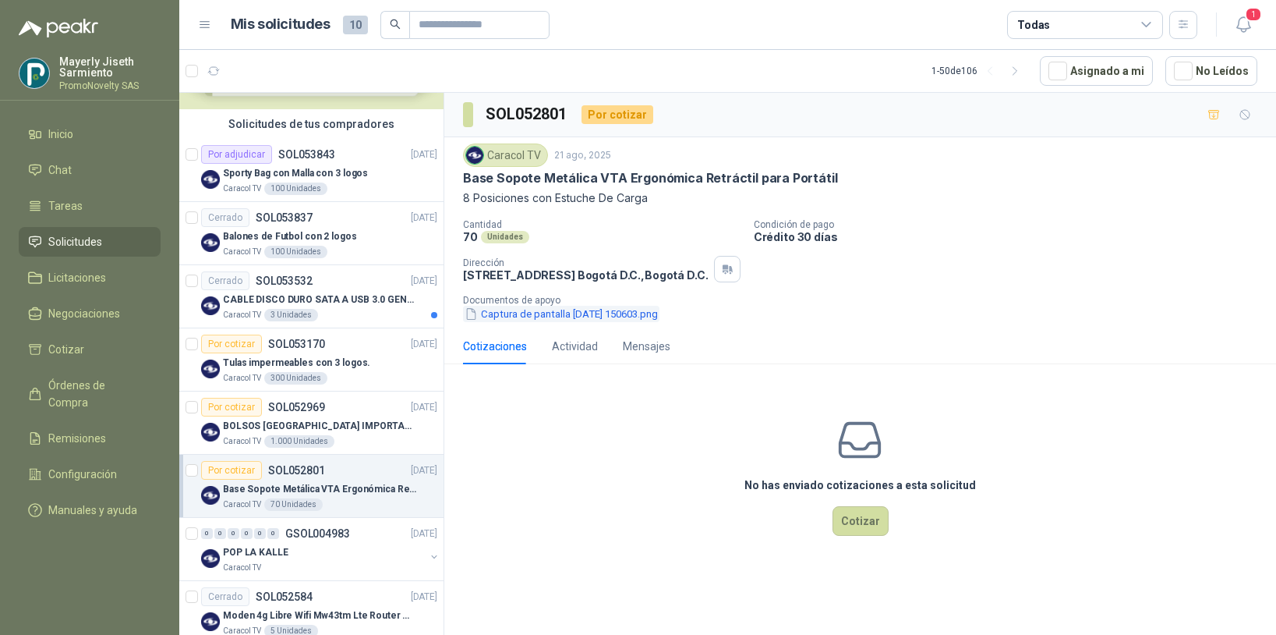
click at [603, 310] on button "Captura de pantalla [DATE] 150603.png" at bounding box center [561, 314] width 196 height 16
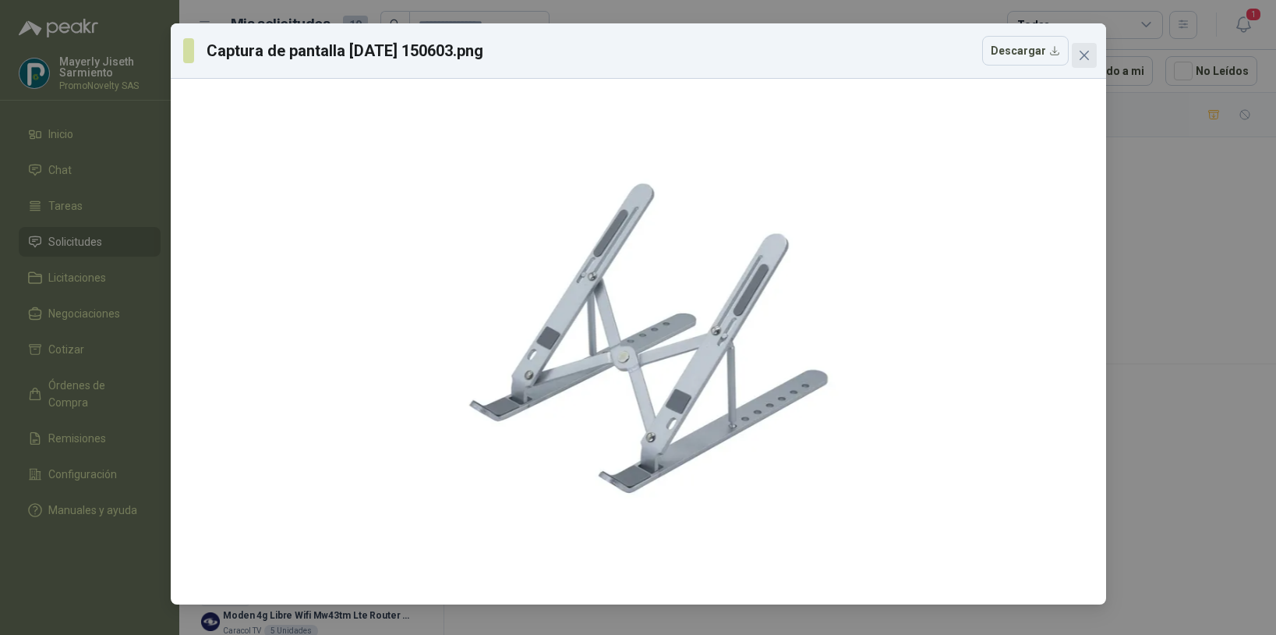
click at [1086, 58] on icon "close" at bounding box center [1083, 55] width 9 height 9
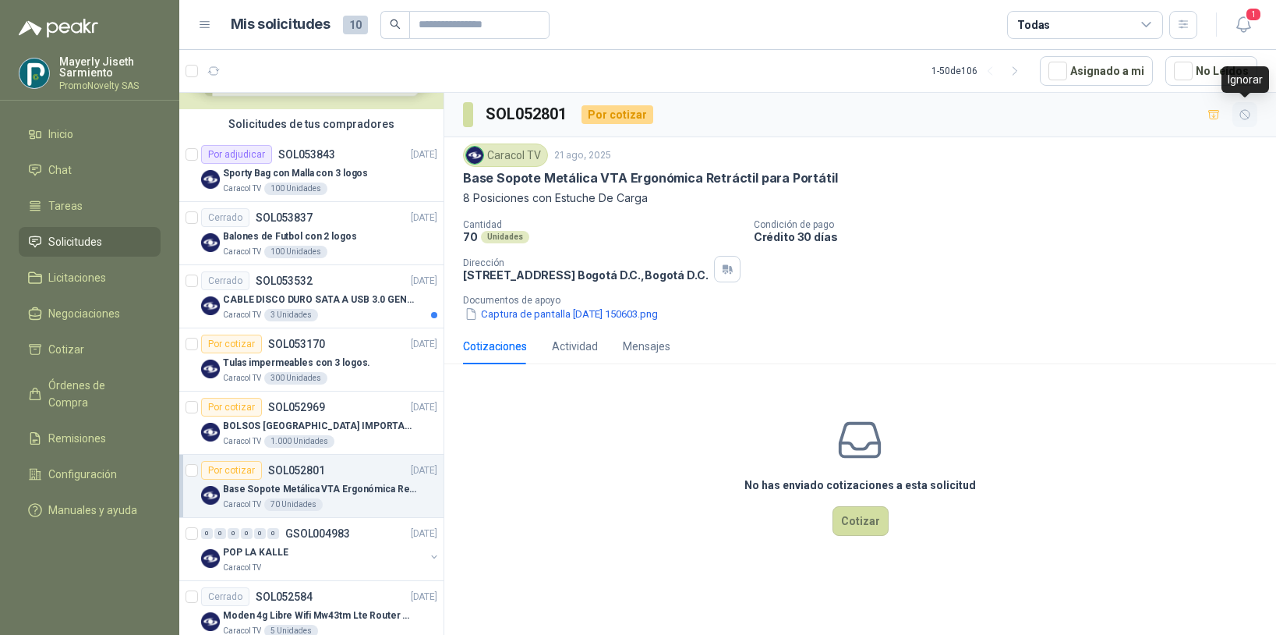
click at [1247, 123] on button "button" at bounding box center [1245, 114] width 25 height 25
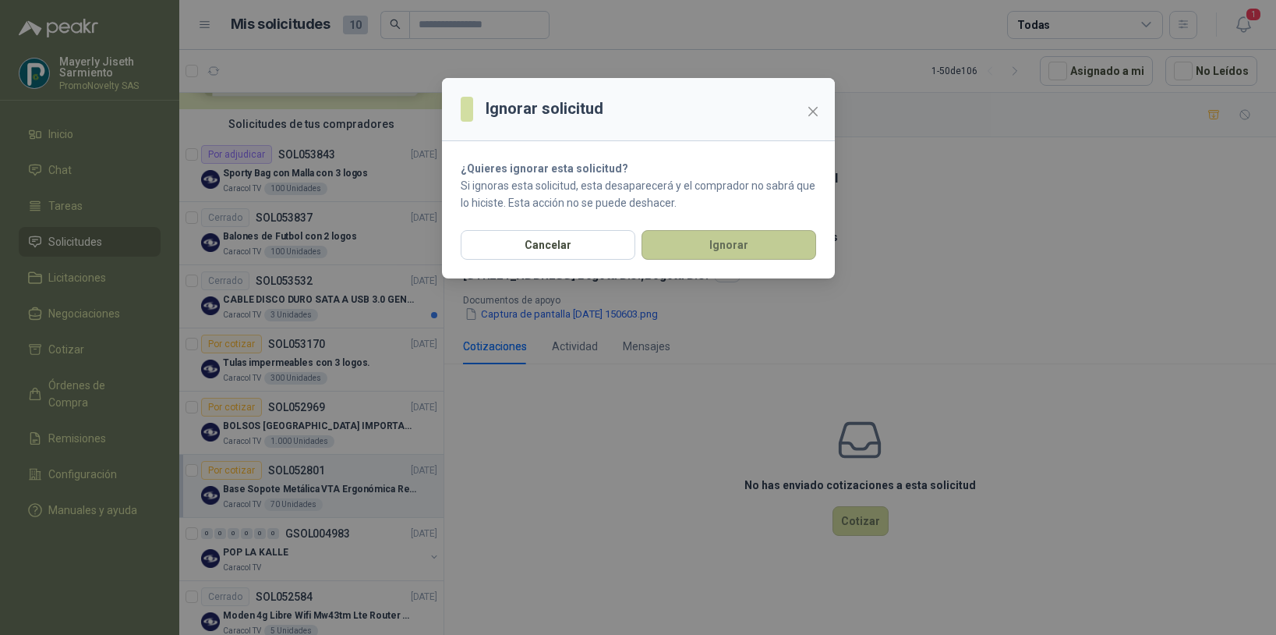
click at [688, 241] on button "Ignorar" at bounding box center [729, 245] width 175 height 30
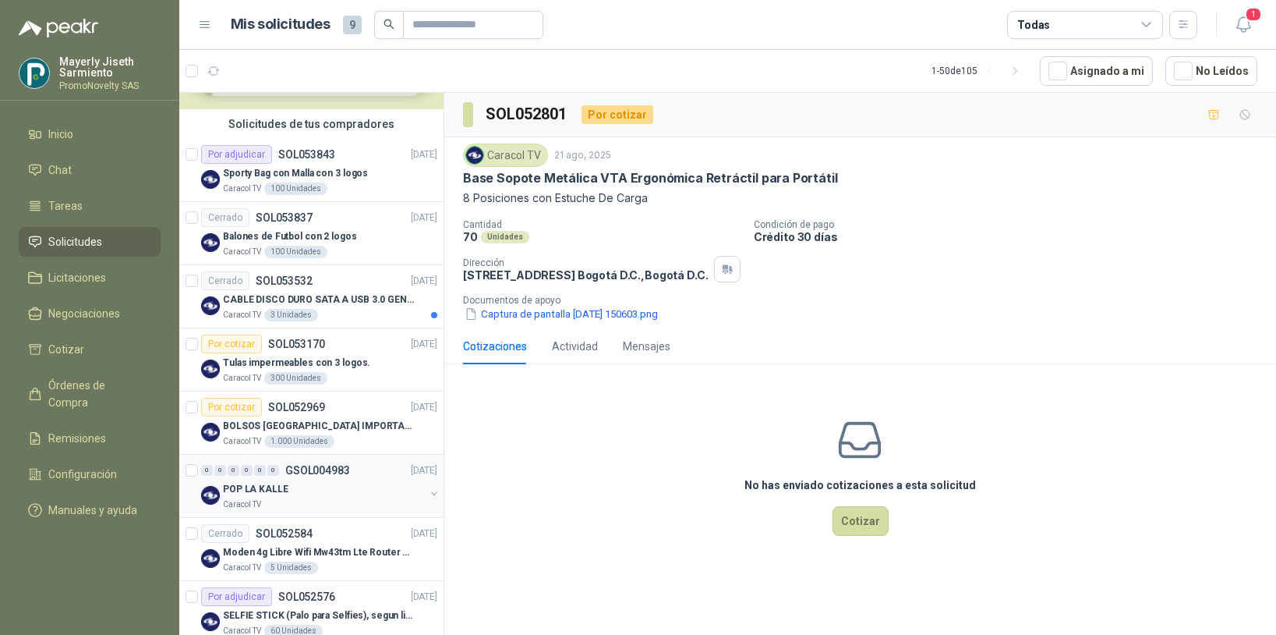
click at [318, 491] on div "POP LA KALLE" at bounding box center [324, 489] width 202 height 19
